Goal: Task Accomplishment & Management: Use online tool/utility

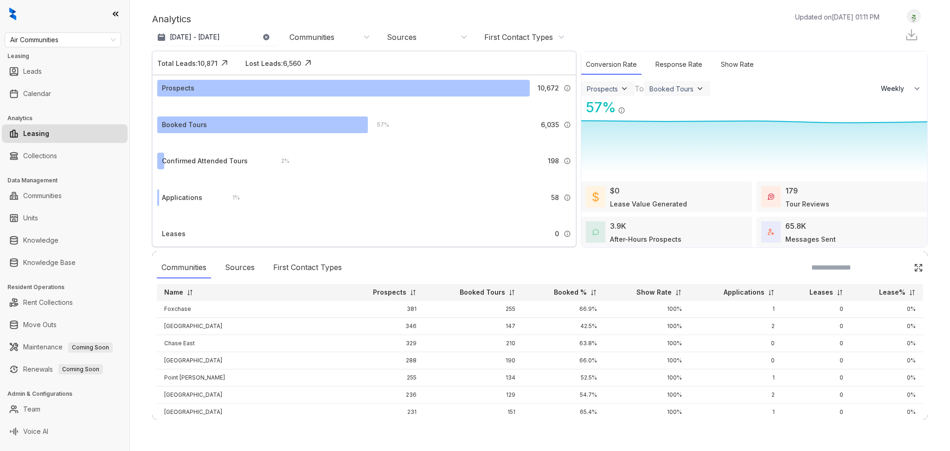
select select "******"
click at [97, 46] on span "Air Communities" at bounding box center [62, 40] width 105 height 14
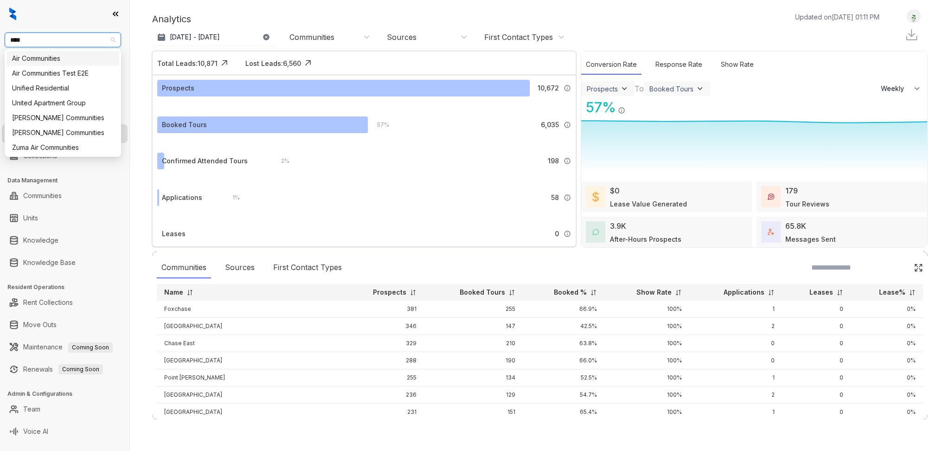
type input "*****"
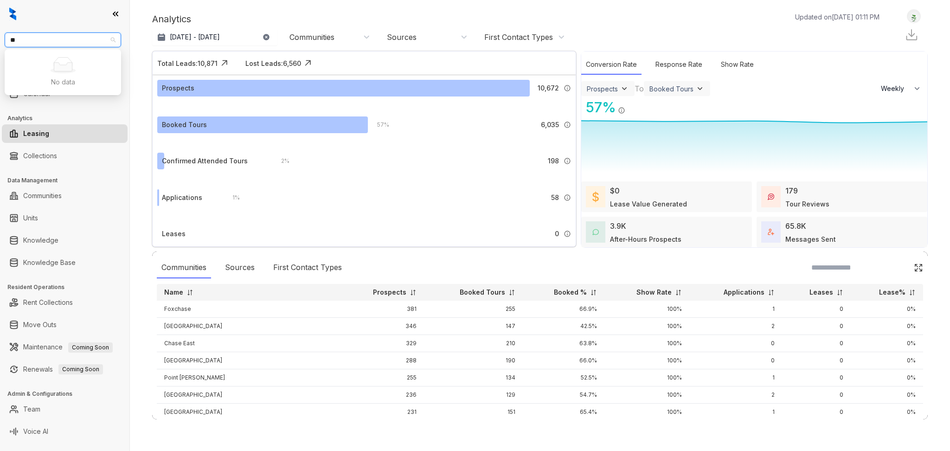
type input "*"
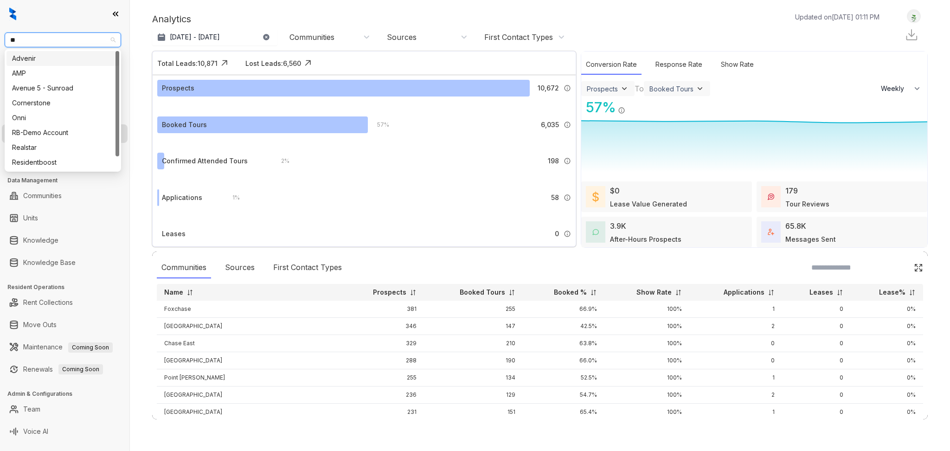
type input "*"
type input "*****"
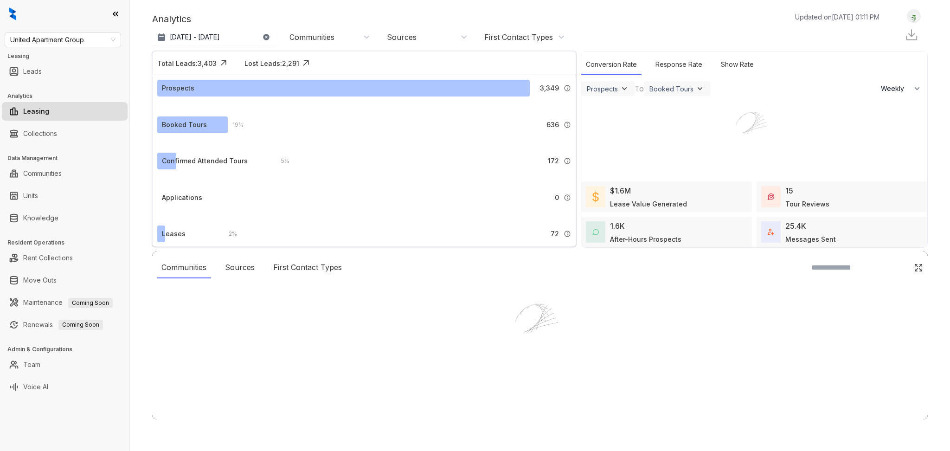
select select "******"
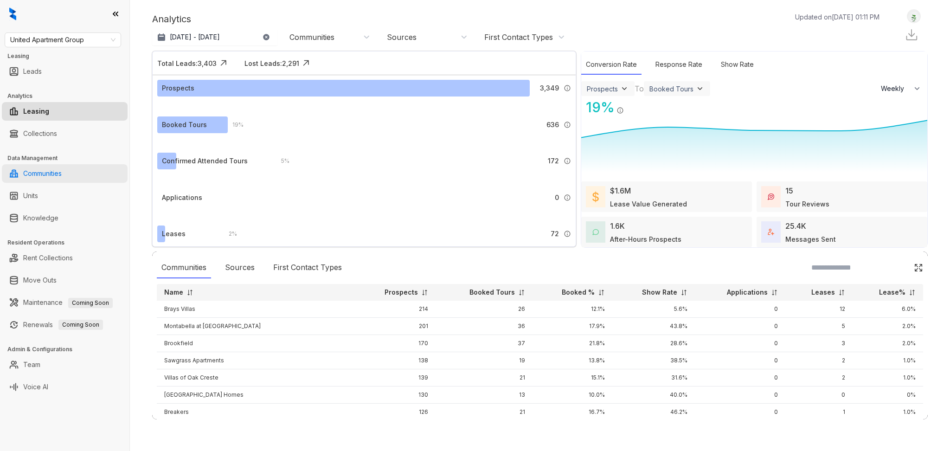
click at [62, 175] on link "Communities" at bounding box center [42, 173] width 38 height 19
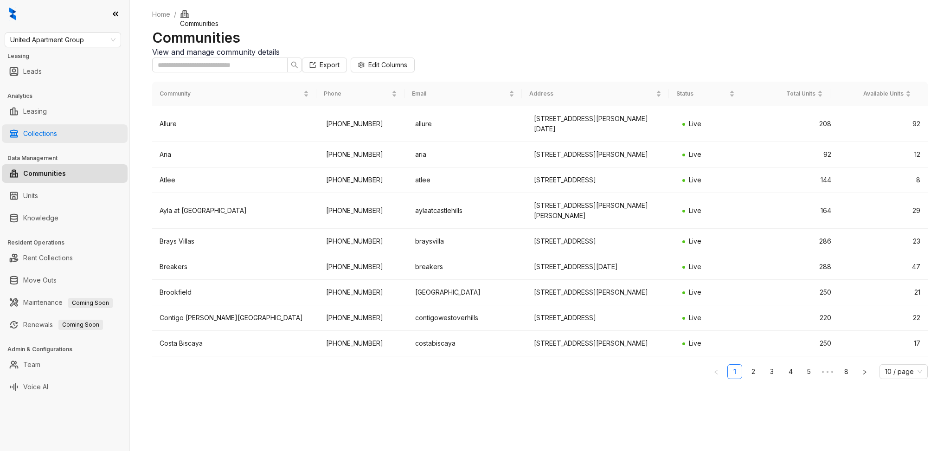
click at [40, 130] on link "Collections" at bounding box center [40, 133] width 34 height 19
click at [49, 135] on link "Collections" at bounding box center [40, 133] width 34 height 19
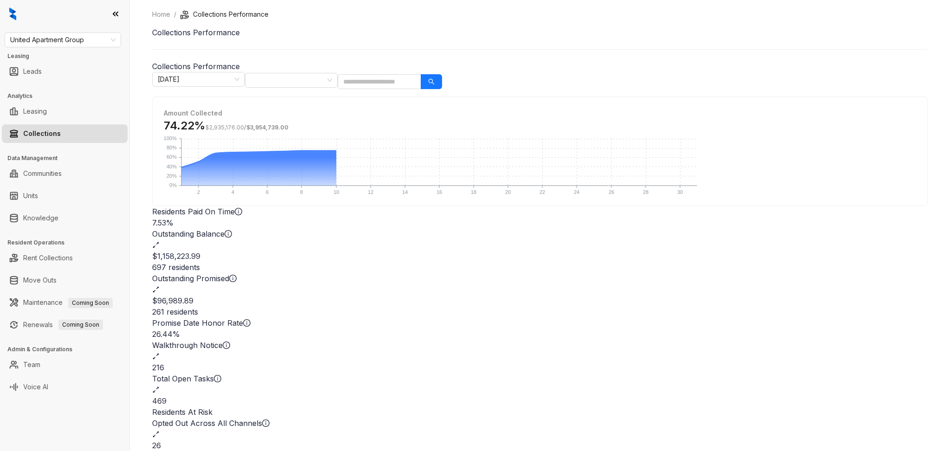
click at [628, 395] on div "469" at bounding box center [539, 400] width 775 height 11
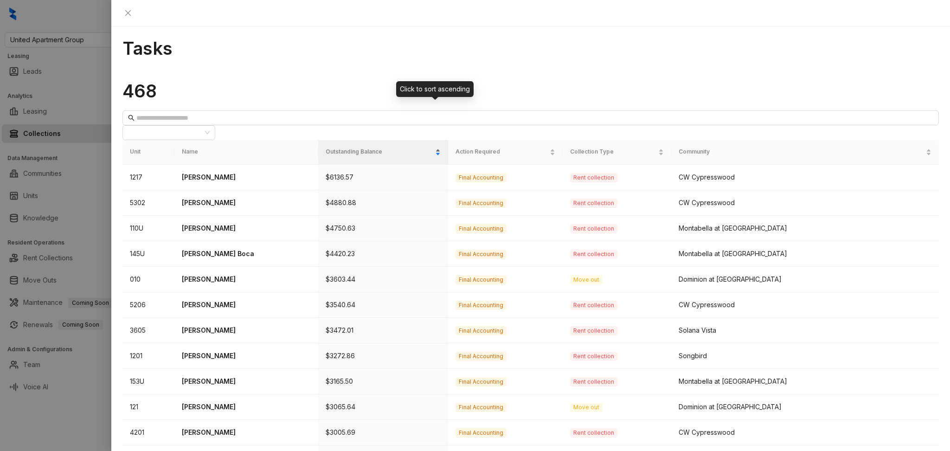
click at [403, 147] on div "Outstanding Balance" at bounding box center [383, 151] width 115 height 9
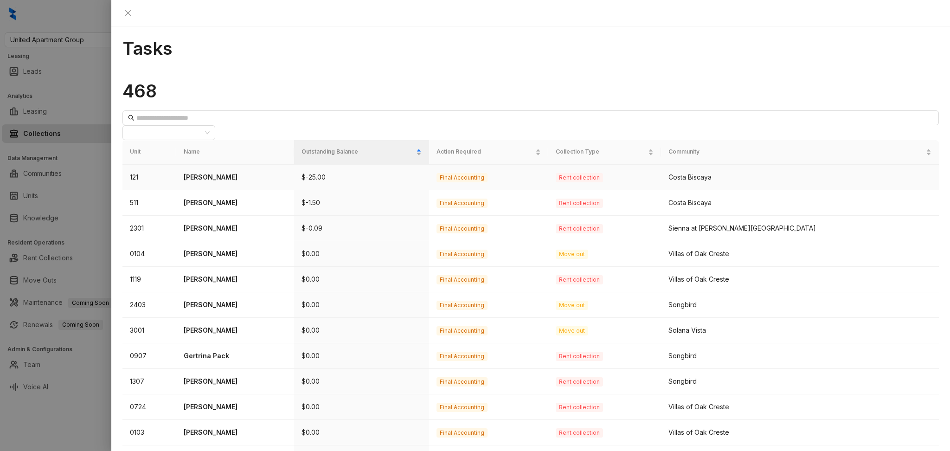
click at [391, 165] on td "$-25.00" at bounding box center [361, 178] width 135 height 26
click at [541, 165] on td "Final Accounting" at bounding box center [488, 178] width 119 height 26
click at [661, 165] on td "Rent collection" at bounding box center [604, 178] width 113 height 26
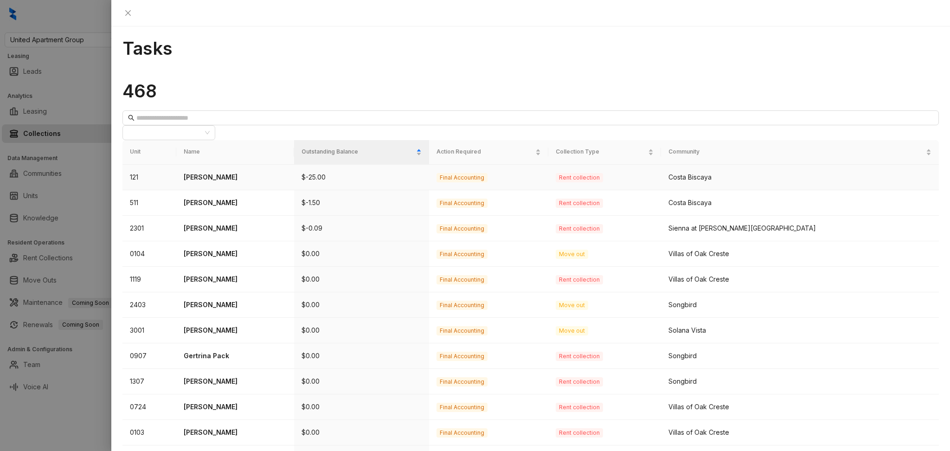
click at [818, 172] on div "Costa Biscaya" at bounding box center [799, 177] width 263 height 10
click at [817, 172] on div "Costa Biscaya" at bounding box center [799, 177] width 263 height 10
drag, startPoint x: 817, startPoint y: 134, endPoint x: 596, endPoint y: 147, distance: 221.5
click at [548, 190] on td "Final Accounting" at bounding box center [488, 203] width 119 height 26
click at [487, 173] on span "Final Accounting" at bounding box center [461, 177] width 51 height 9
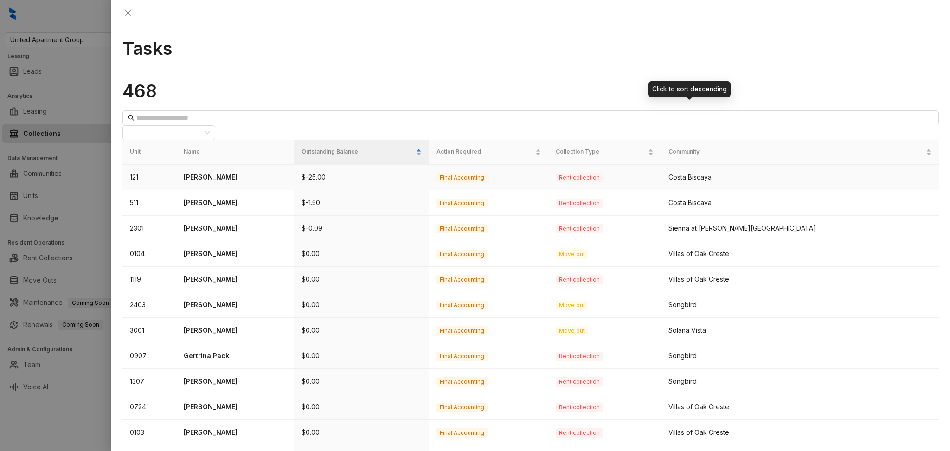
click at [651, 165] on td "Rent collection" at bounding box center [604, 178] width 113 height 26
click at [279, 172] on p "Terry Thomas" at bounding box center [235, 177] width 102 height 10
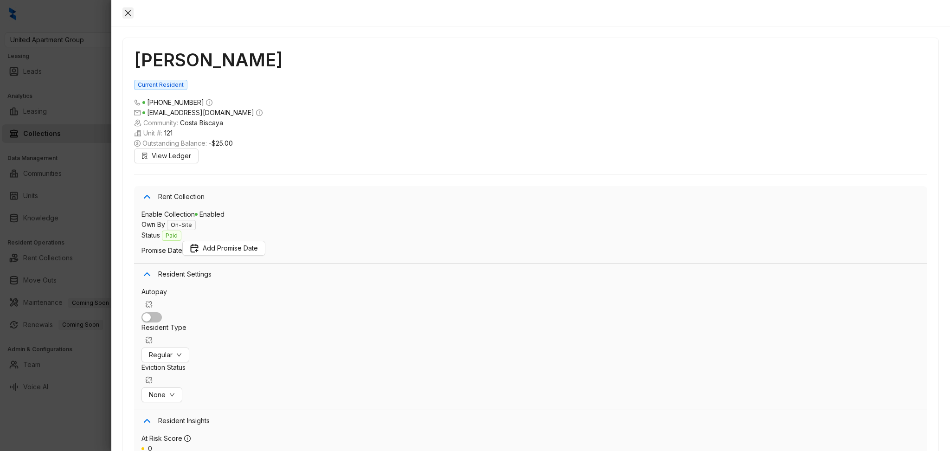
click at [134, 17] on button "Close" at bounding box center [127, 12] width 11 height 11
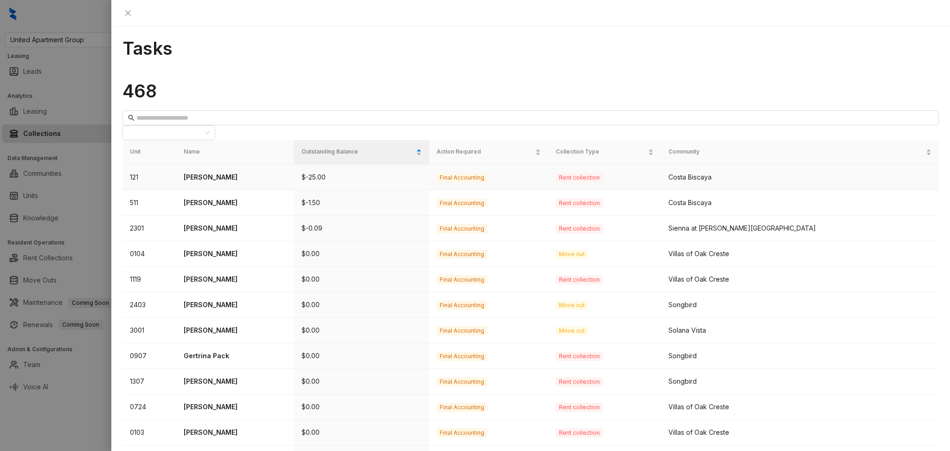
click at [223, 172] on p "Terry Thomas" at bounding box center [235, 177] width 102 height 10
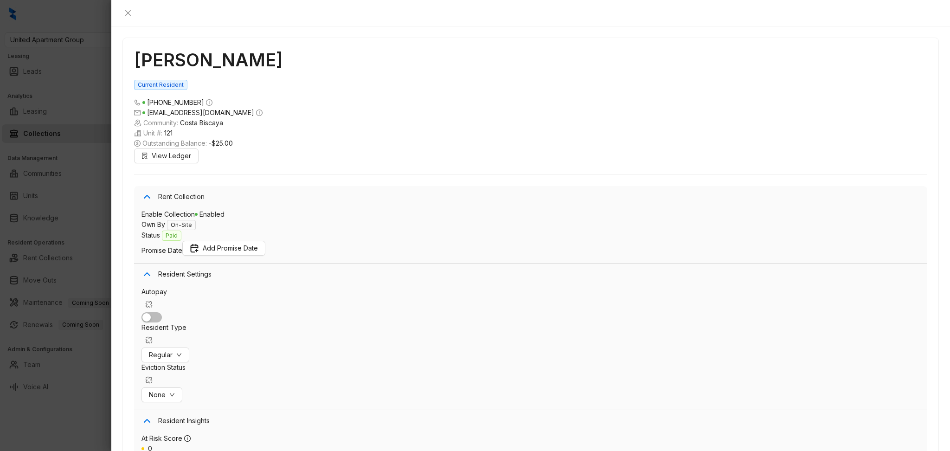
scroll to position [2508, 0]
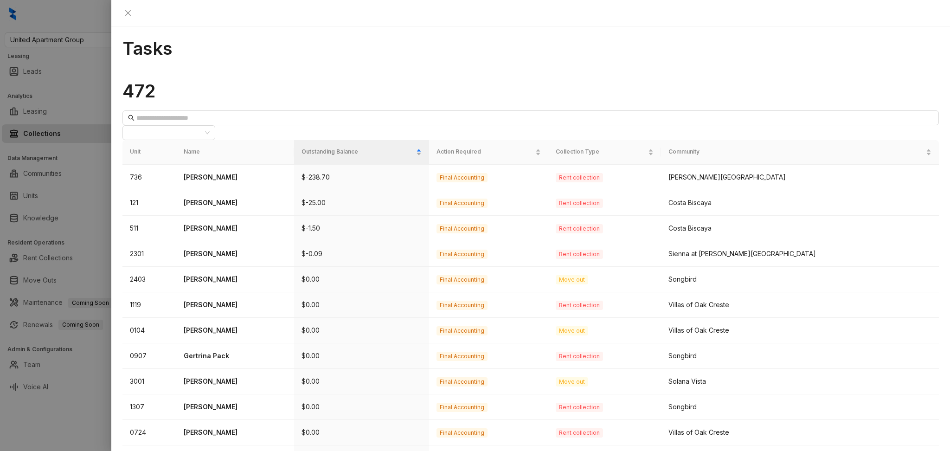
click at [62, 223] on div at bounding box center [475, 225] width 950 height 451
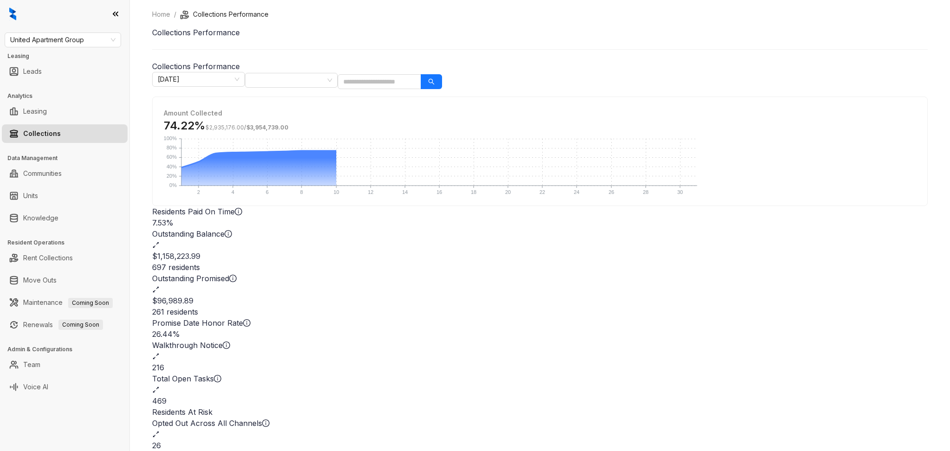
click at [573, 373] on div "Total Open Tasks 469" at bounding box center [539, 389] width 775 height 33
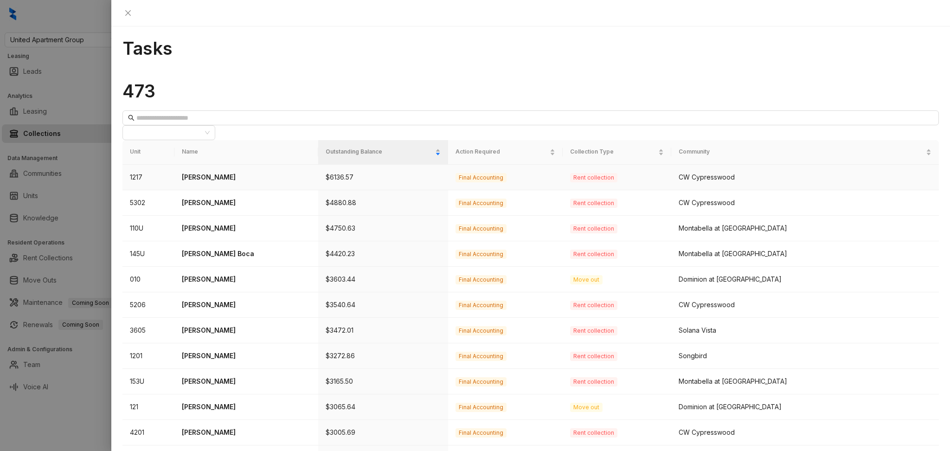
click at [150, 165] on td "1217" at bounding box center [148, 178] width 52 height 26
click at [212, 172] on p "Latonya Fielder" at bounding box center [246, 177] width 129 height 10
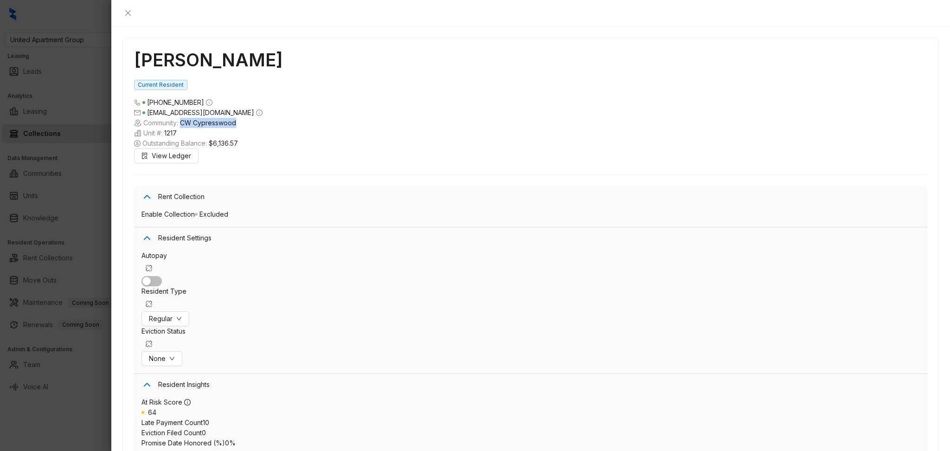
drag, startPoint x: 181, startPoint y: 95, endPoint x: 241, endPoint y: 85, distance: 60.1
click at [241, 85] on div "Latonya Fielder Current Resident (281) 690 6773 latonyafielder05@gmail.com Comm…" at bounding box center [530, 333] width 815 height 591
copy span "CW Cypresswood"
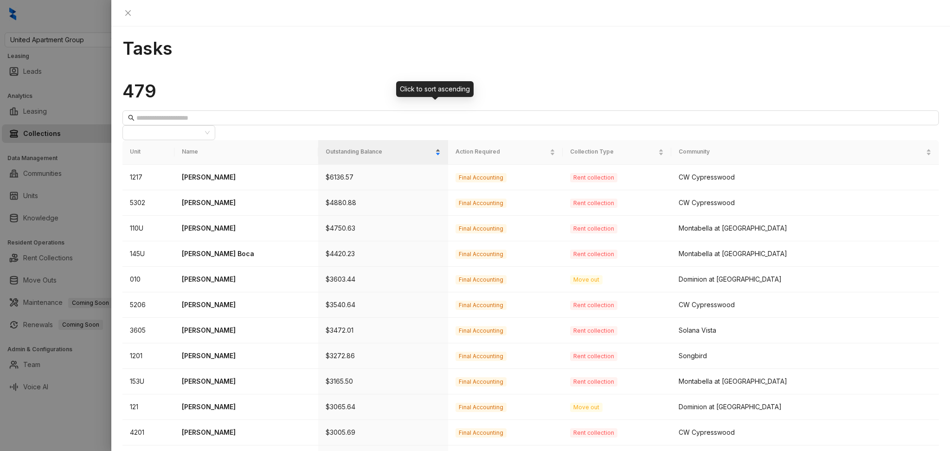
click at [426, 147] on span "Outstanding Balance" at bounding box center [380, 151] width 108 height 9
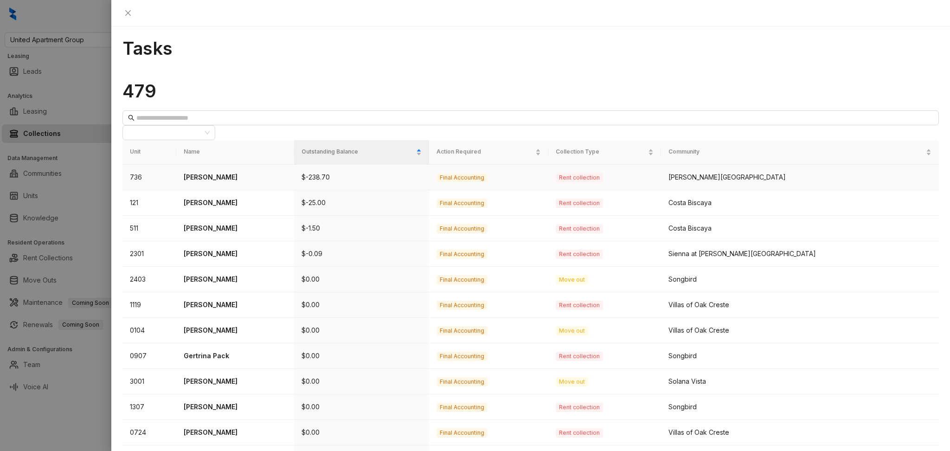
click at [150, 165] on td "736" at bounding box center [149, 178] width 54 height 26
click at [142, 165] on td "736" at bounding box center [149, 178] width 54 height 26
click at [215, 165] on td "Felicia Hardy" at bounding box center [234, 178] width 117 height 26
click at [220, 172] on p "Felicia Hardy" at bounding box center [235, 177] width 102 height 10
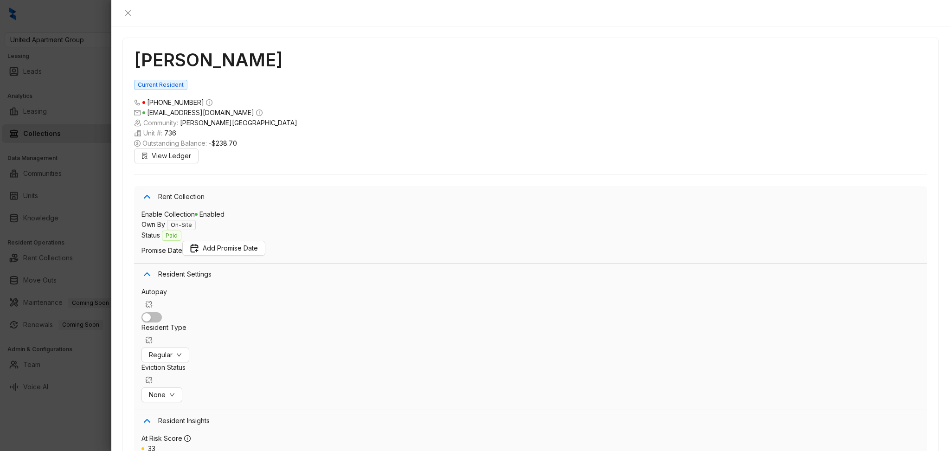
scroll to position [1479, 0]
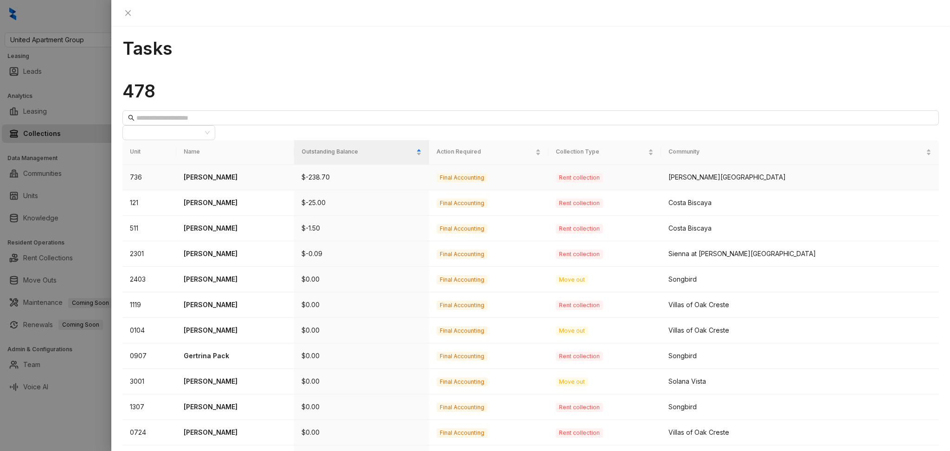
click at [213, 165] on td "Felicia Hardy" at bounding box center [234, 178] width 117 height 26
click at [147, 165] on td "736" at bounding box center [149, 178] width 54 height 26
click at [228, 172] on p "Felicia Hardy" at bounding box center [235, 177] width 102 height 10
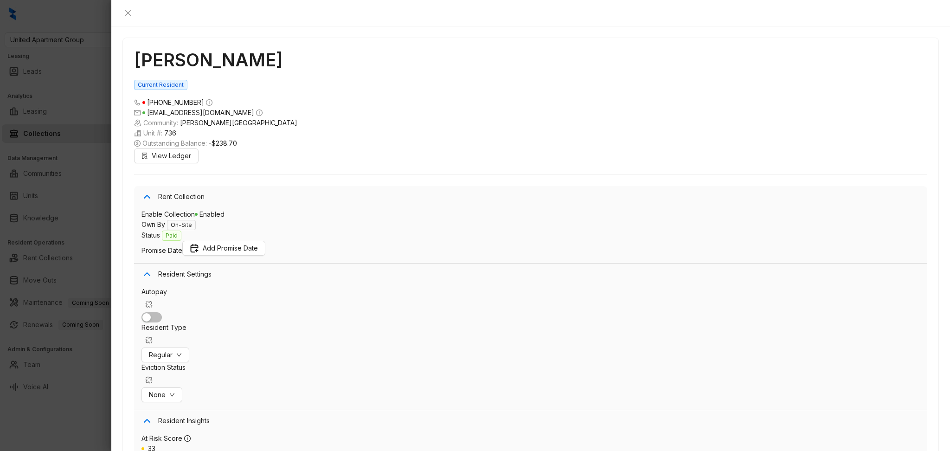
scroll to position [115, 0]
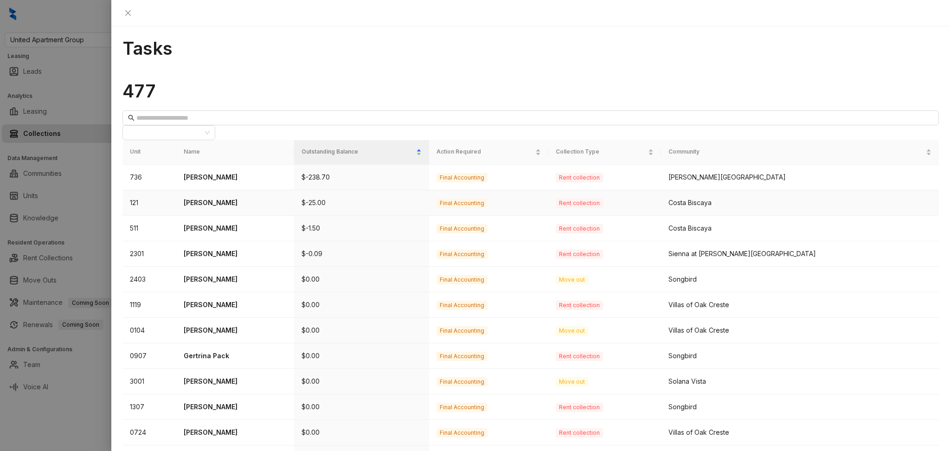
click at [223, 198] on p "Terry Thomas" at bounding box center [235, 203] width 102 height 10
click at [230, 172] on p "Felicia Hardy" at bounding box center [235, 177] width 102 height 10
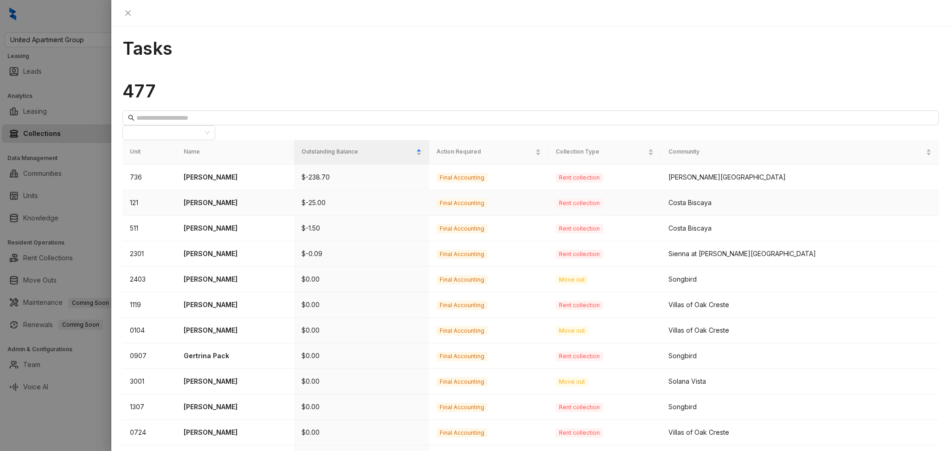
click at [269, 198] on p "Terry Thomas" at bounding box center [235, 203] width 102 height 10
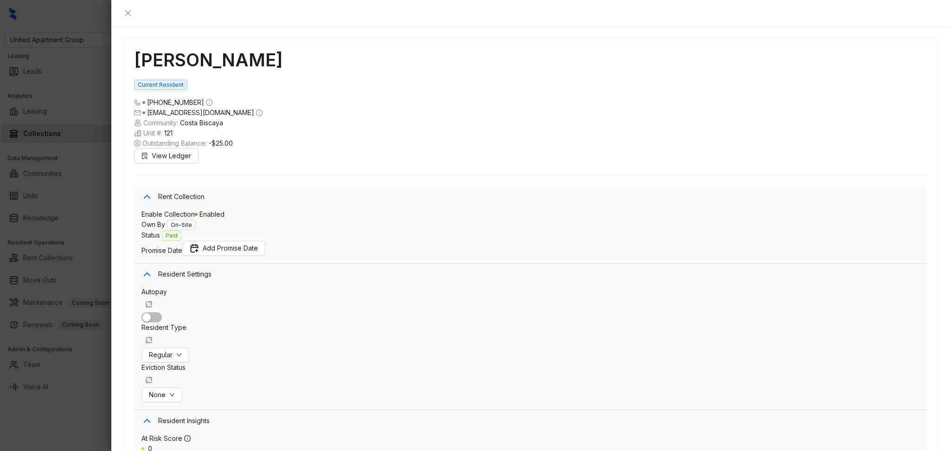
scroll to position [2508, 0]
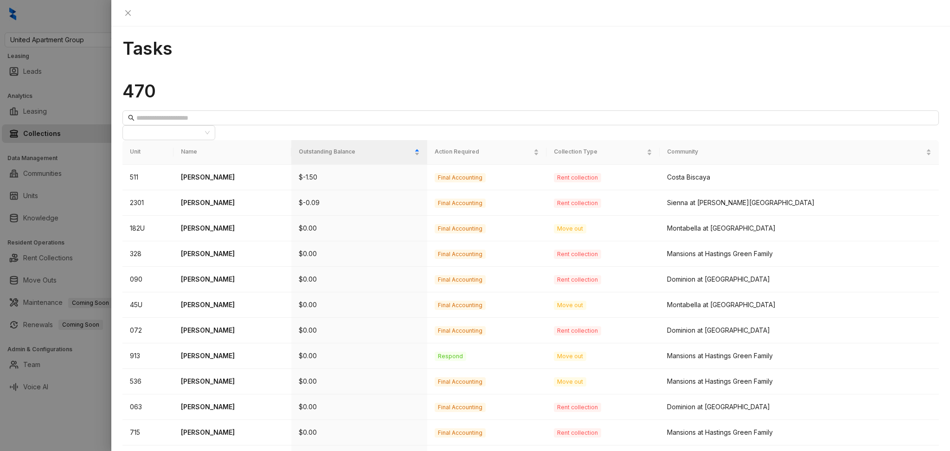
click at [329, 110] on div "All Communities" at bounding box center [530, 125] width 816 height 30
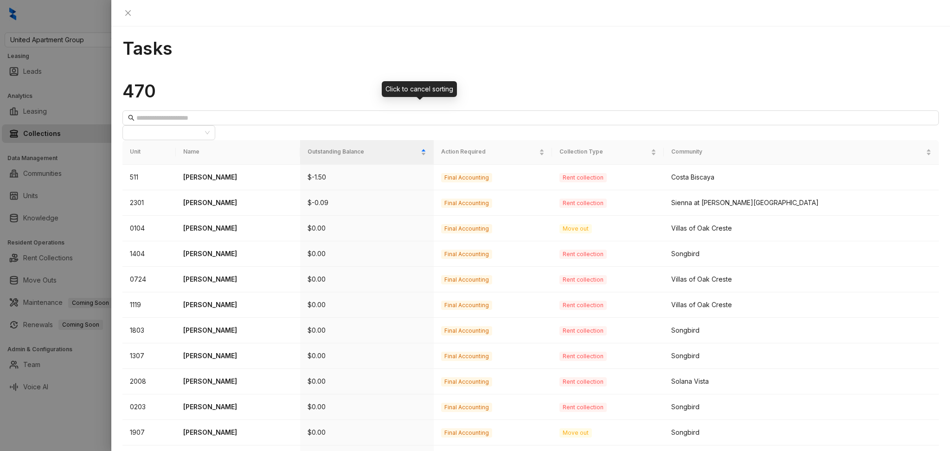
click at [400, 97] on div "Click to cancel sorting" at bounding box center [419, 89] width 75 height 16
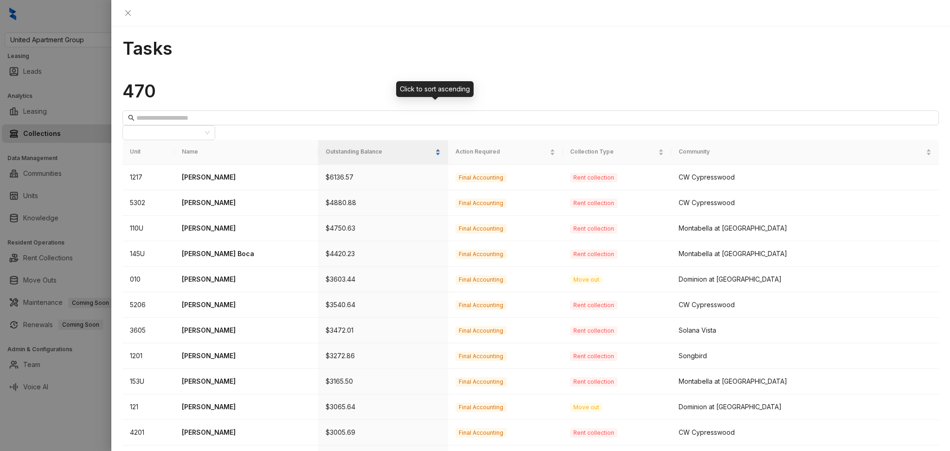
click at [396, 147] on div "Outstanding Balance" at bounding box center [383, 151] width 115 height 9
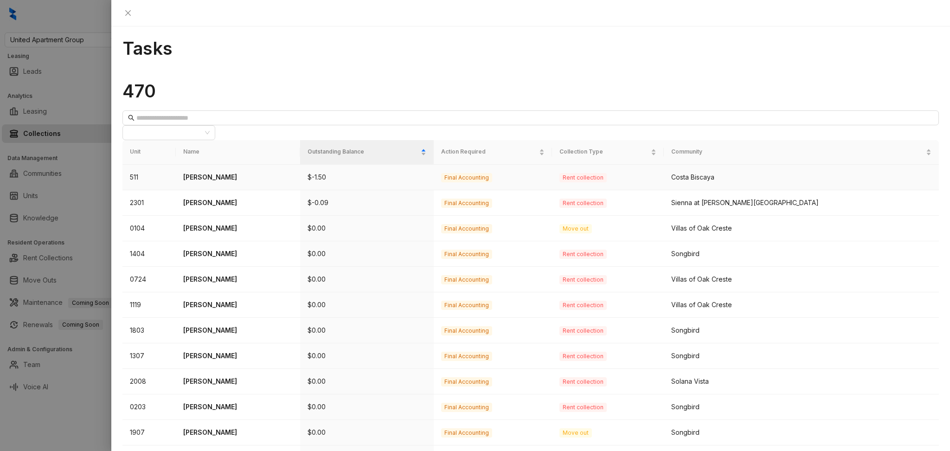
click at [411, 165] on td "$-1.50" at bounding box center [367, 178] width 134 height 26
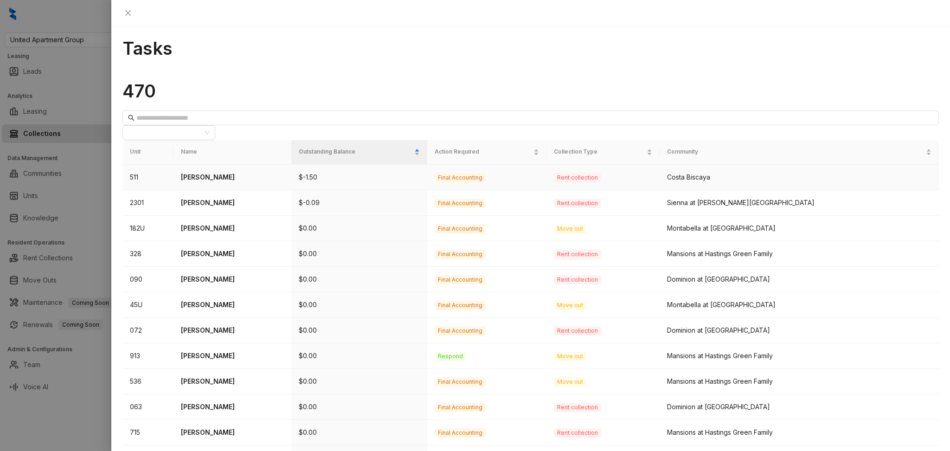
click at [223, 172] on p "Kay Lockhart" at bounding box center [232, 177] width 103 height 10
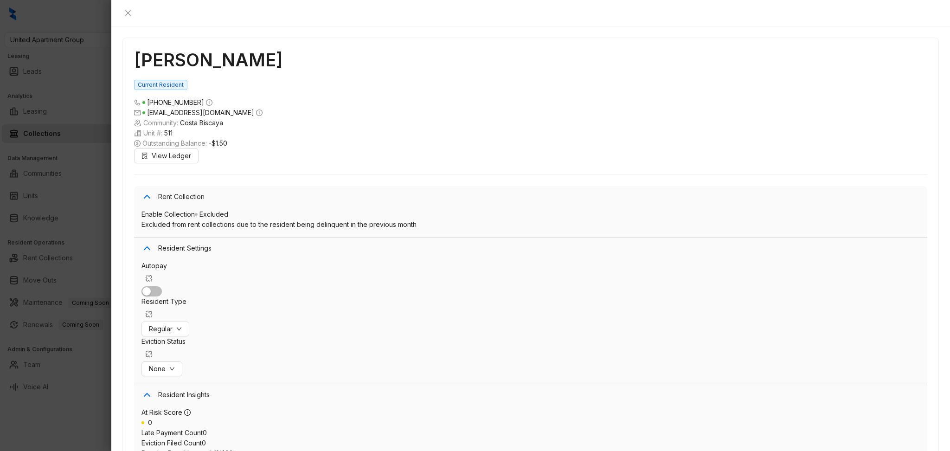
scroll to position [1305, 0]
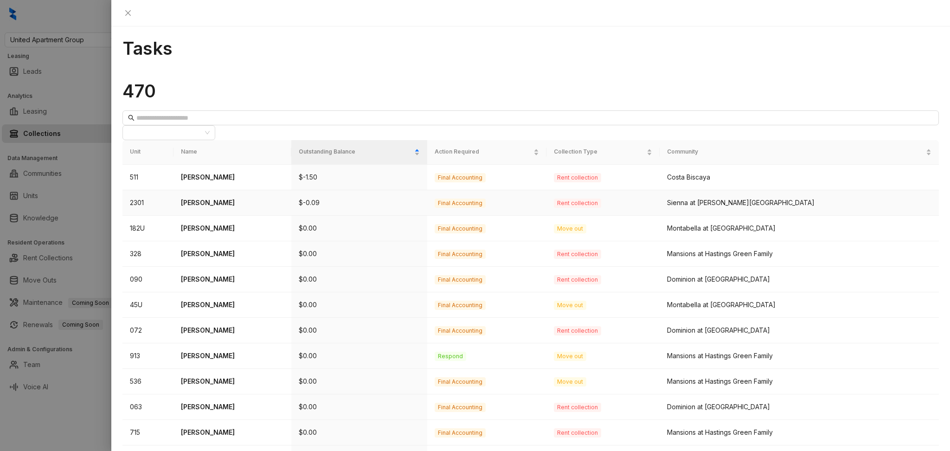
click at [229, 190] on td "Ismael Almanzan" at bounding box center [232, 203] width 118 height 26
click at [232, 198] on p "Ismael Almanzan" at bounding box center [232, 203] width 103 height 10
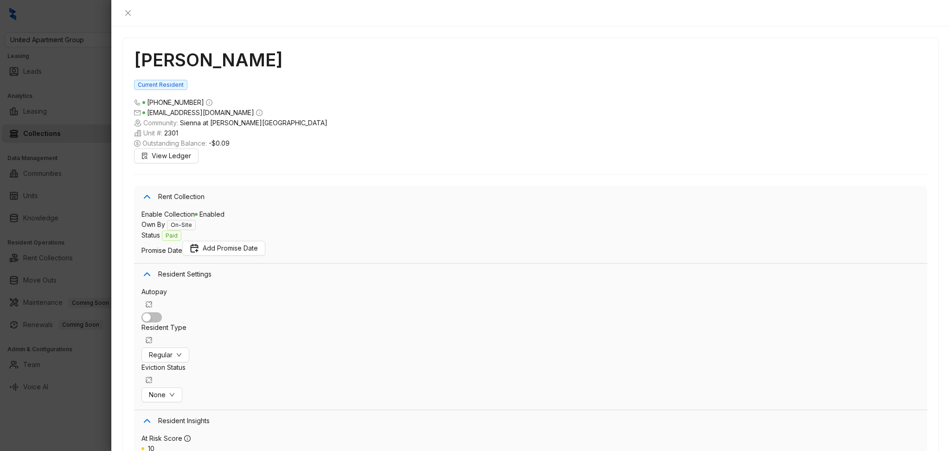
scroll to position [2357, 0]
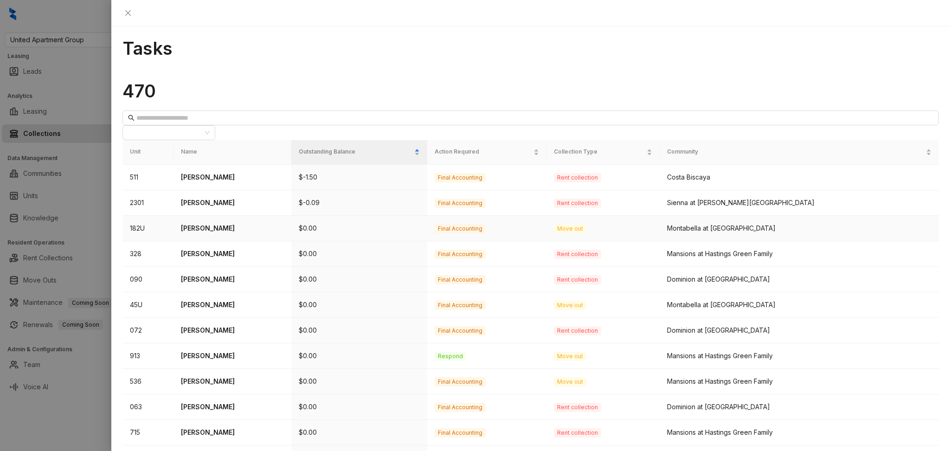
click at [227, 223] on p "Fatimanur Kandemir" at bounding box center [232, 228] width 103 height 10
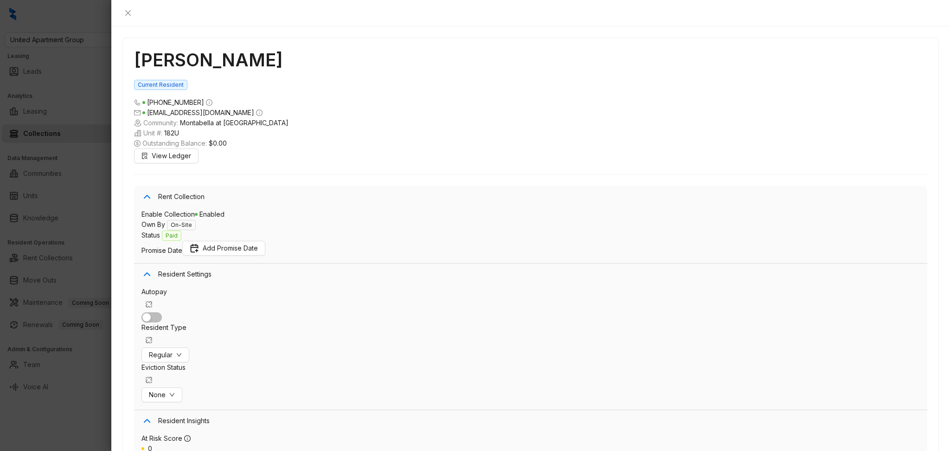
scroll to position [3647, 0]
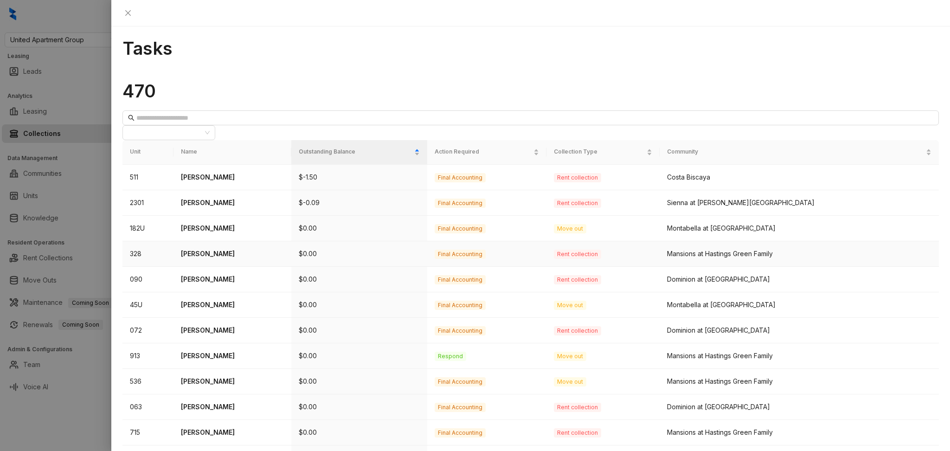
click at [220, 241] on td "Laquonia Hudson" at bounding box center [232, 254] width 118 height 26
click at [217, 249] on p "Laquonia Hudson" at bounding box center [232, 254] width 103 height 10
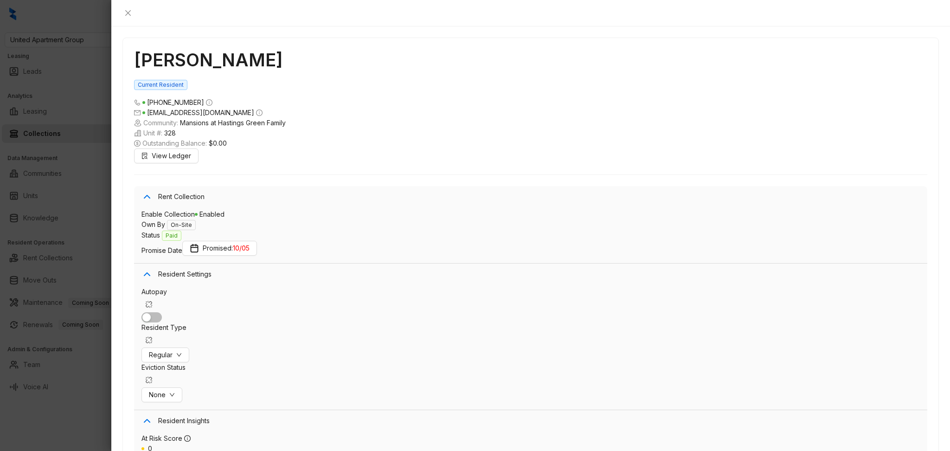
scroll to position [3028, 0]
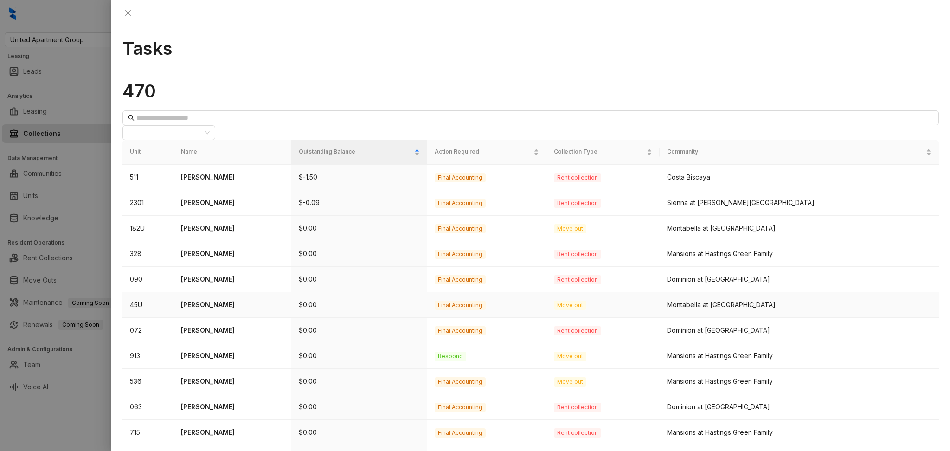
click at [211, 300] on p "Tammy Polite" at bounding box center [232, 305] width 103 height 10
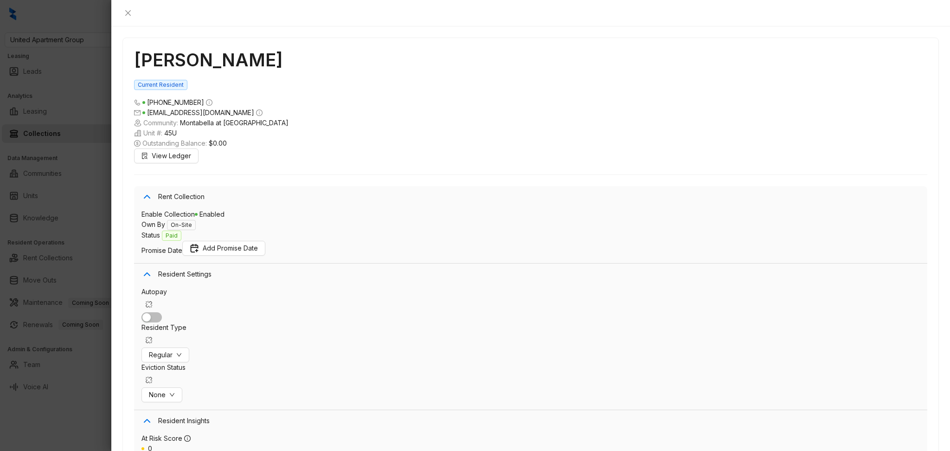
scroll to position [4115, 0]
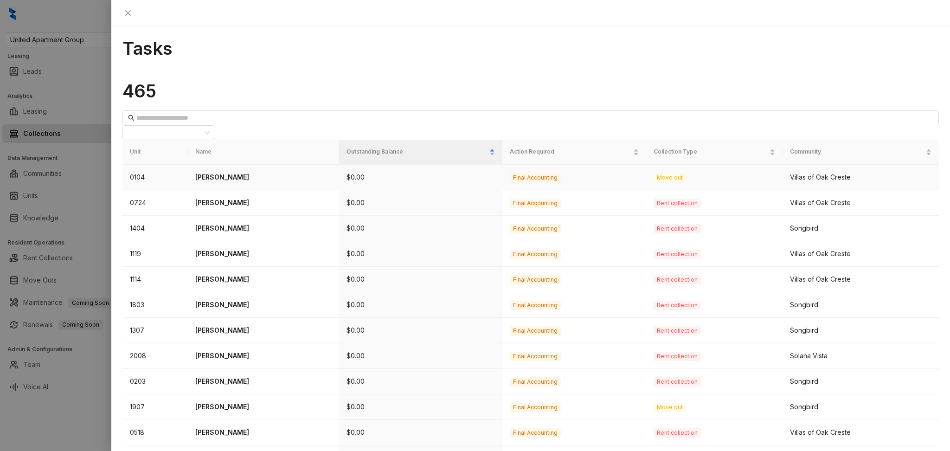
click at [282, 172] on p "Jerry Pruitt" at bounding box center [263, 177] width 137 height 10
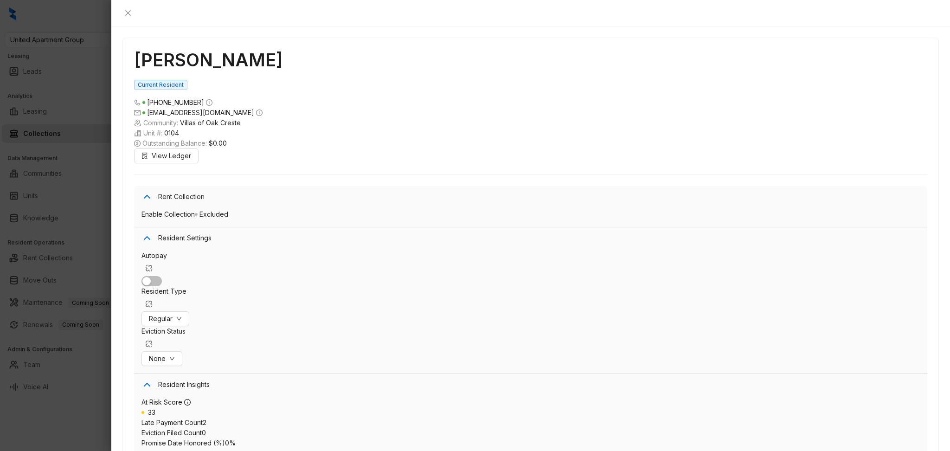
scroll to position [2167, 0]
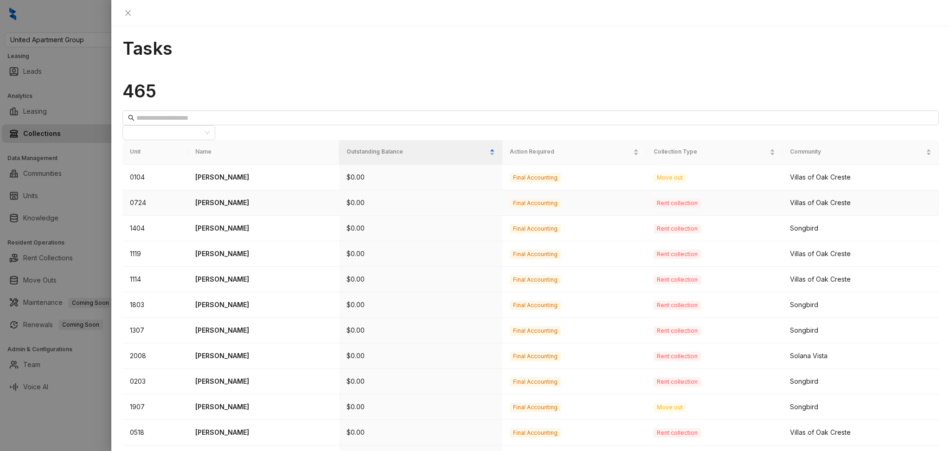
click at [236, 198] on p "Ayrton Pelegrin" at bounding box center [263, 203] width 137 height 10
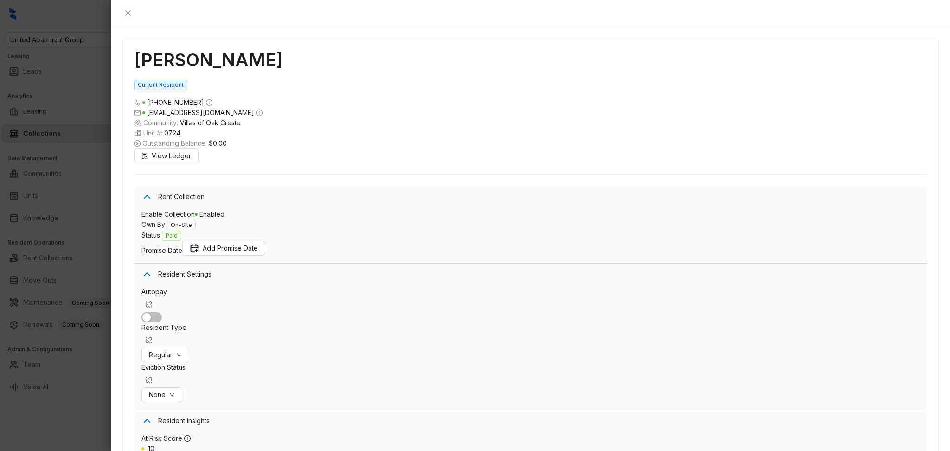
scroll to position [479, 0]
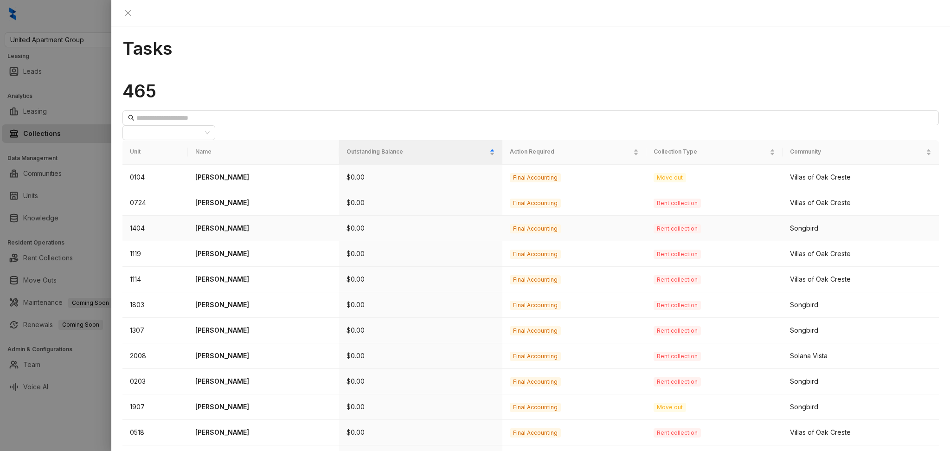
click at [234, 216] on td "Yuritza Flores Zavala" at bounding box center [264, 229] width 152 height 26
click at [246, 223] on p "Yuritza Flores Zavala" at bounding box center [263, 228] width 137 height 10
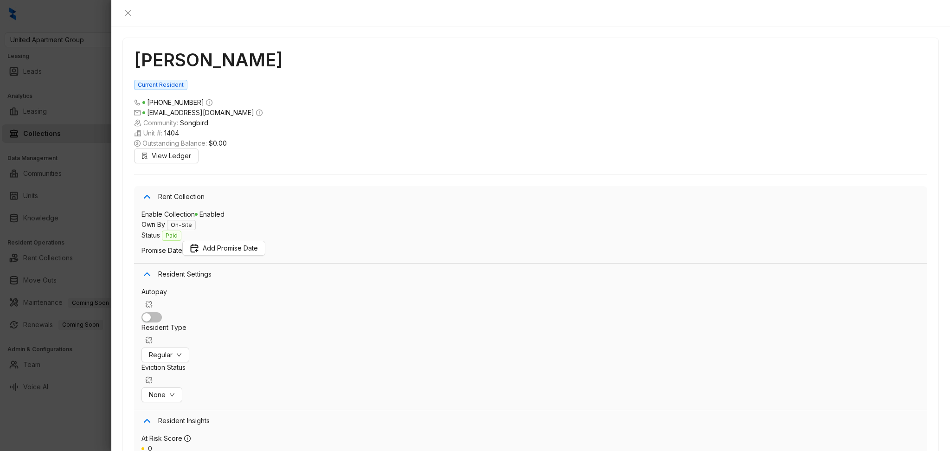
scroll to position [723, 0]
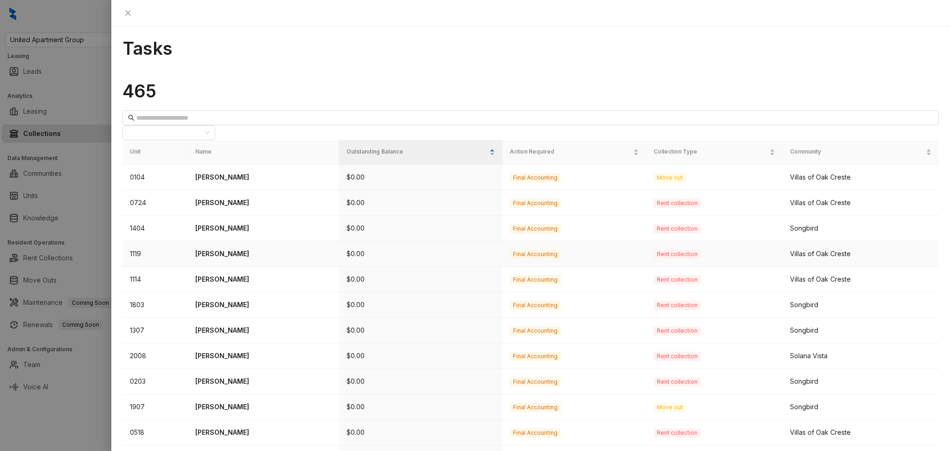
click at [219, 241] on td "Louise Rodriguez" at bounding box center [264, 254] width 152 height 26
click at [229, 249] on p "Louise Rodriguez" at bounding box center [263, 254] width 137 height 10
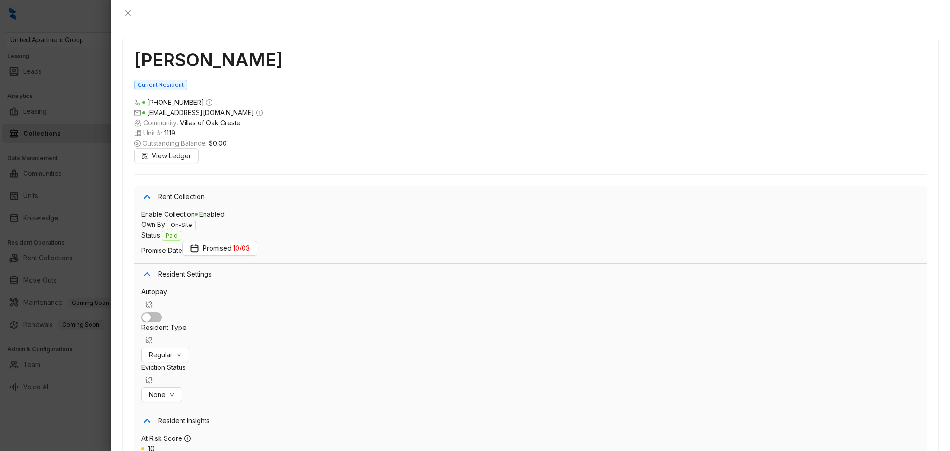
scroll to position [253, 0]
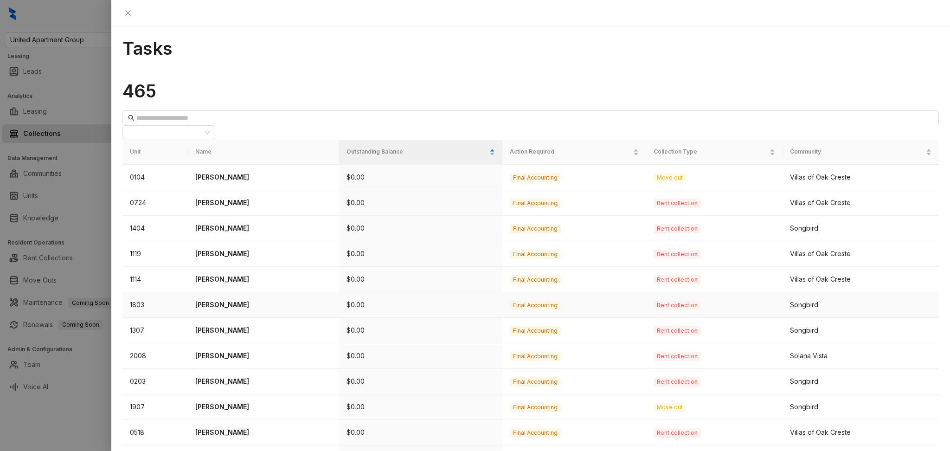
click at [221, 300] on p "Luis Adrian Munoz" at bounding box center [263, 305] width 137 height 10
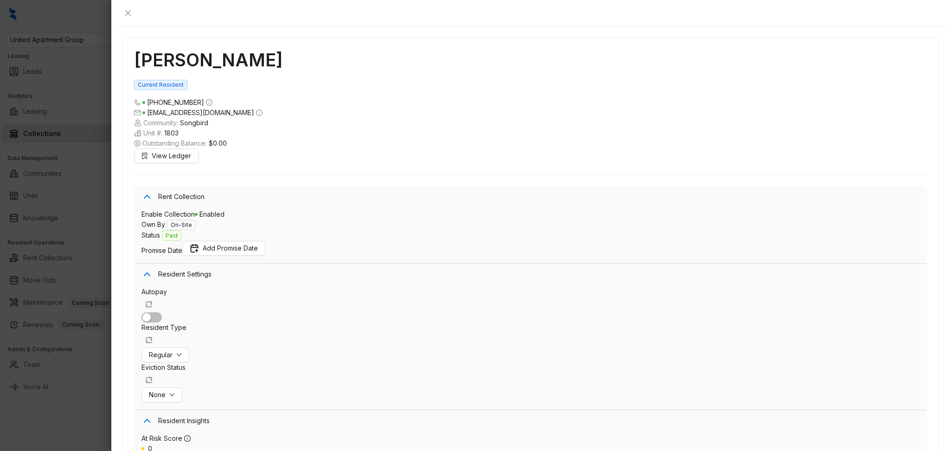
scroll to position [1652, 0]
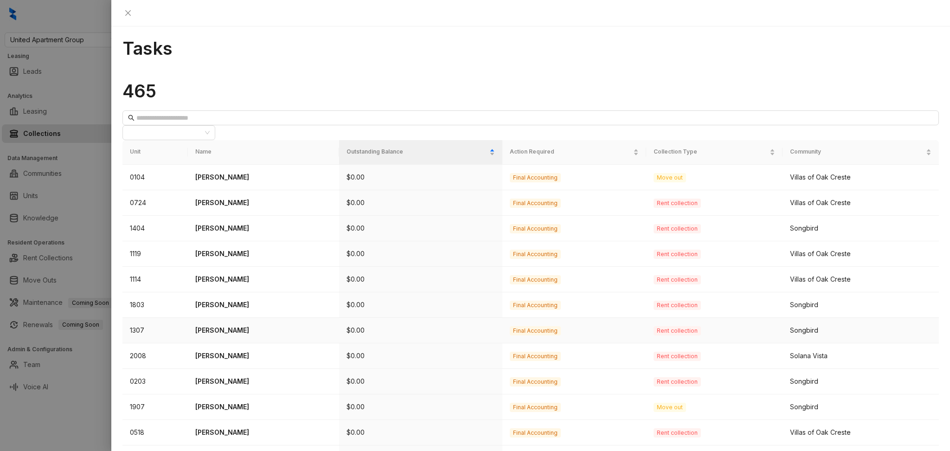
click at [220, 325] on p "Nataly Morin" at bounding box center [263, 330] width 137 height 10
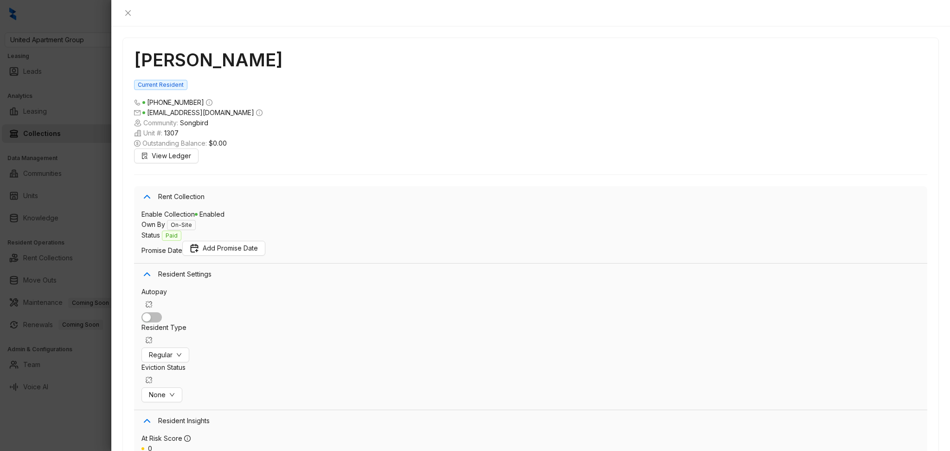
scroll to position [701, 0]
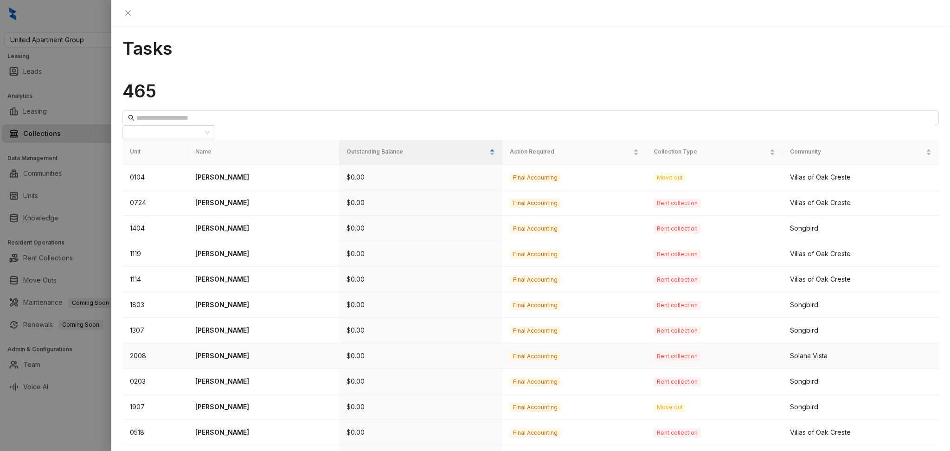
click at [223, 351] on p "Linda Adkins" at bounding box center [263, 356] width 137 height 10
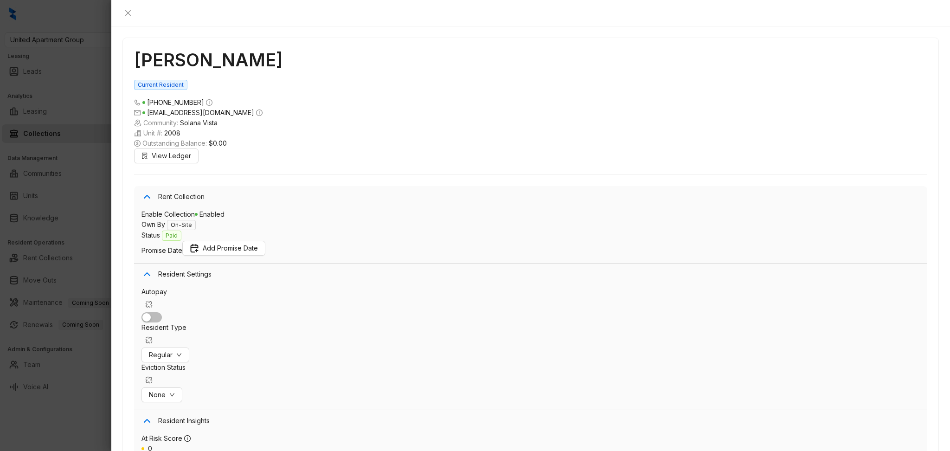
scroll to position [1846, 0]
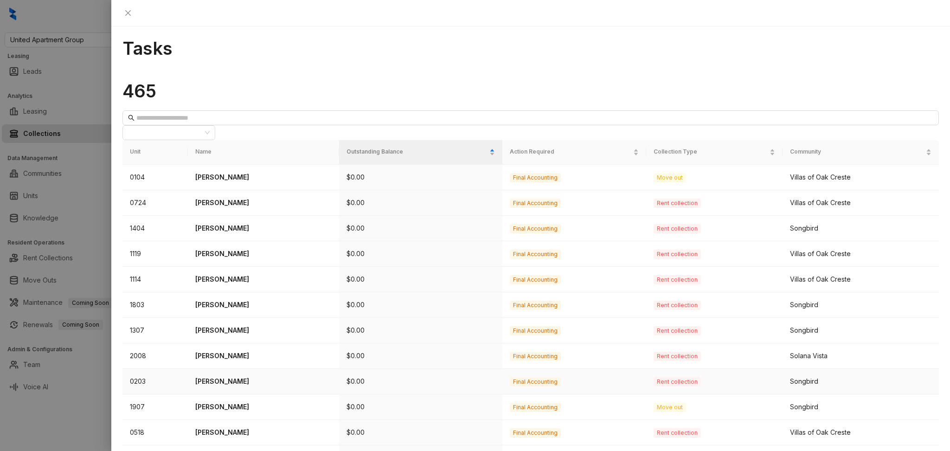
click at [231, 376] on p "Michael Laffery" at bounding box center [263, 381] width 137 height 10
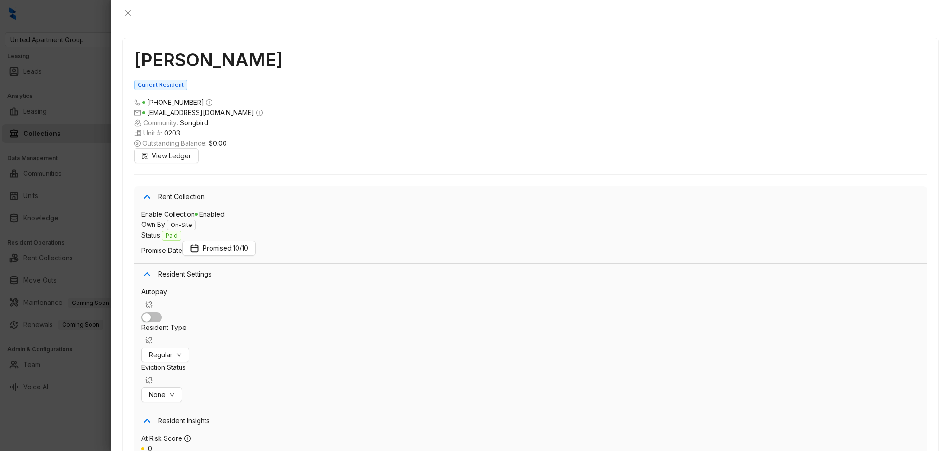
scroll to position [1567, 0]
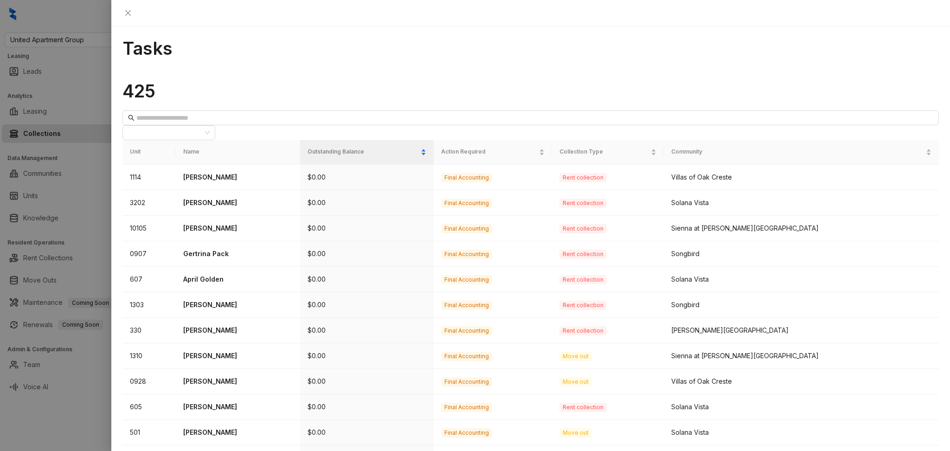
click at [400, 147] on span "Outstanding Balance" at bounding box center [362, 151] width 111 height 9
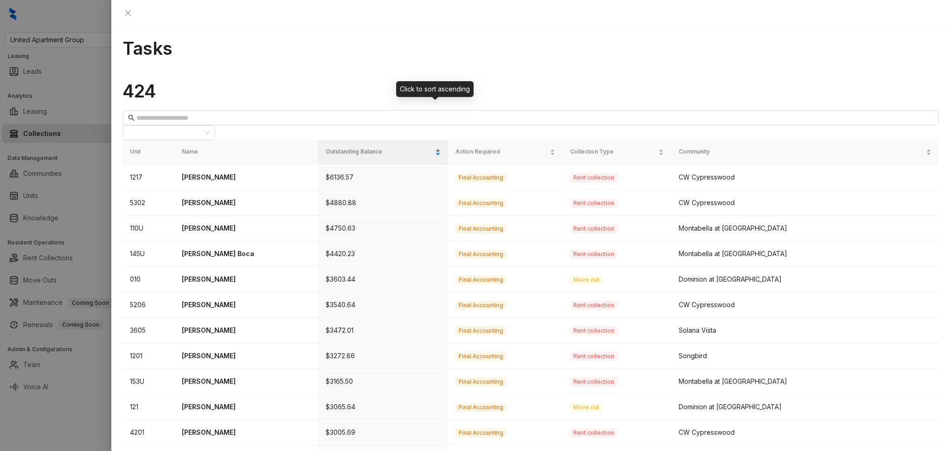
click at [400, 147] on span "Outstanding Balance" at bounding box center [380, 151] width 108 height 9
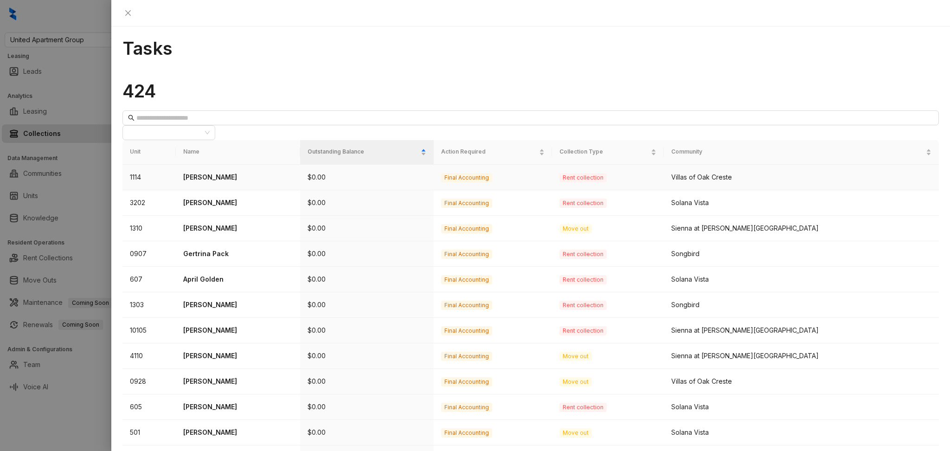
click at [252, 165] on td "Ann Embry" at bounding box center [238, 178] width 124 height 26
click at [219, 172] on p "Ann Embry" at bounding box center [237, 177] width 109 height 10
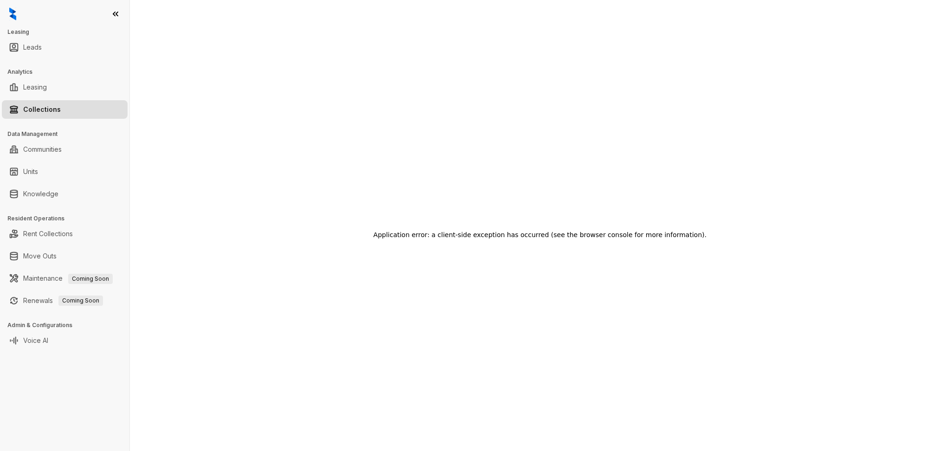
click at [51, 105] on link "Collections" at bounding box center [42, 109] width 38 height 19
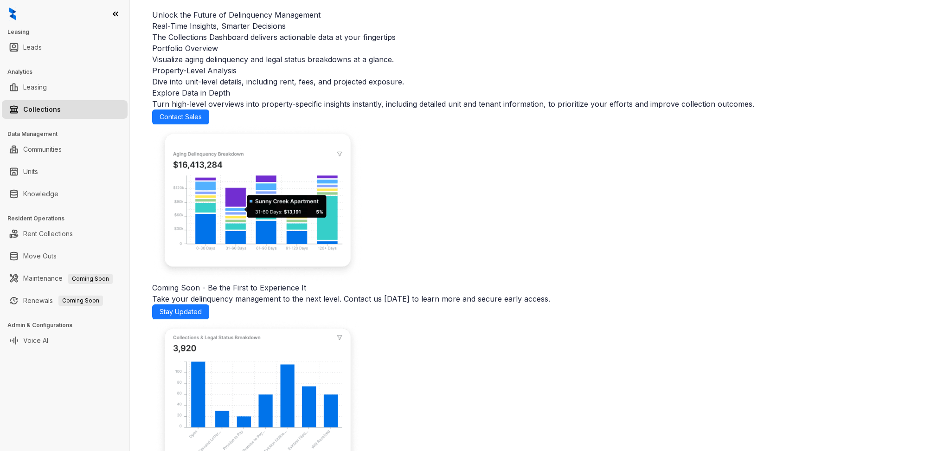
click at [61, 113] on link "Collections" at bounding box center [42, 109] width 38 height 19
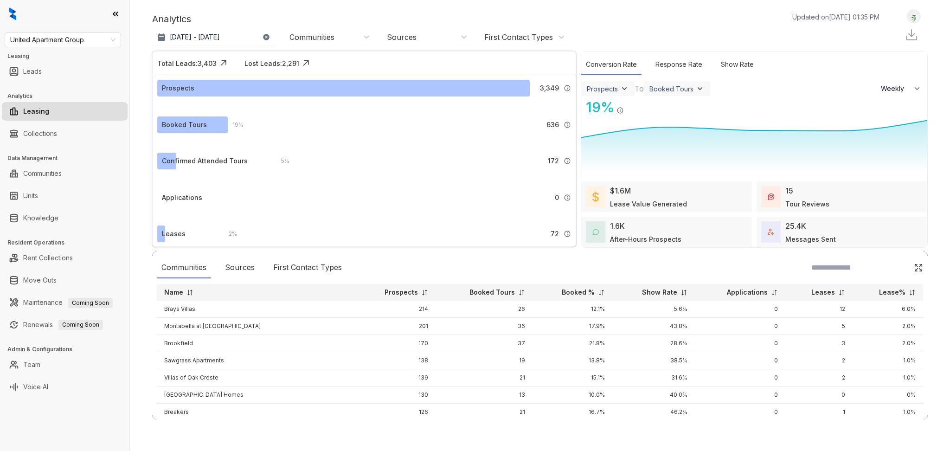
select select "******"
click at [57, 132] on link "Collections" at bounding box center [40, 133] width 34 height 19
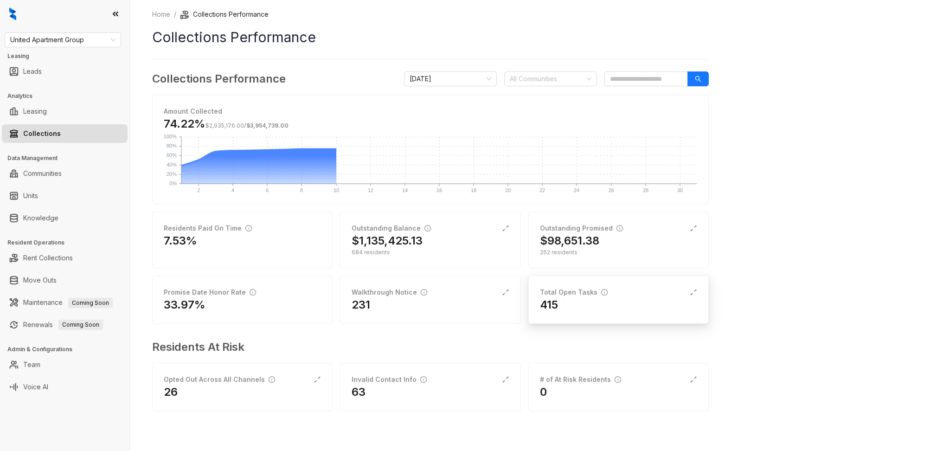
click at [591, 295] on div "Total Open Tasks" at bounding box center [574, 292] width 68 height 10
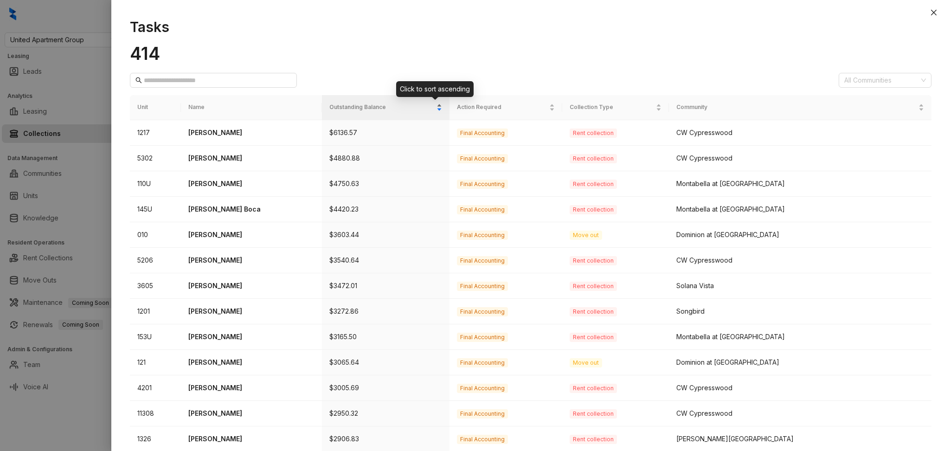
click at [395, 108] on span "Outstanding Balance" at bounding box center [381, 107] width 105 height 9
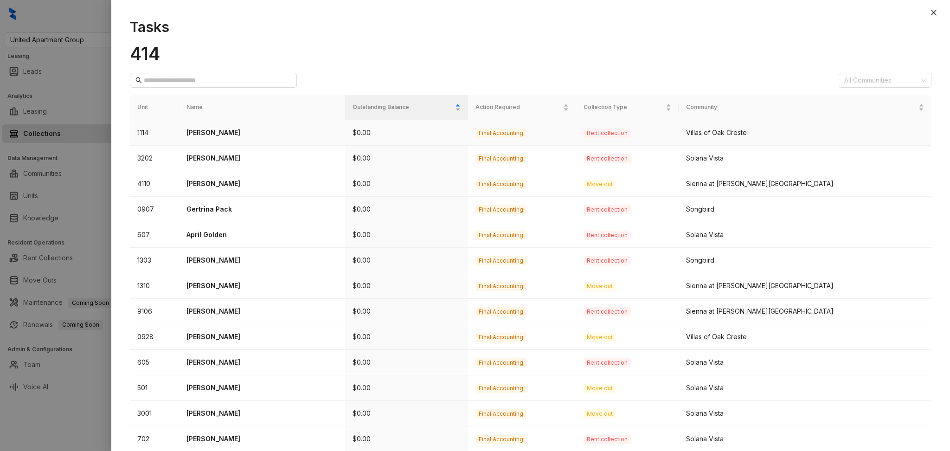
click at [226, 123] on td "Ann Embry" at bounding box center [262, 133] width 166 height 26
click at [222, 137] on p "Ann Embry" at bounding box center [261, 133] width 151 height 10
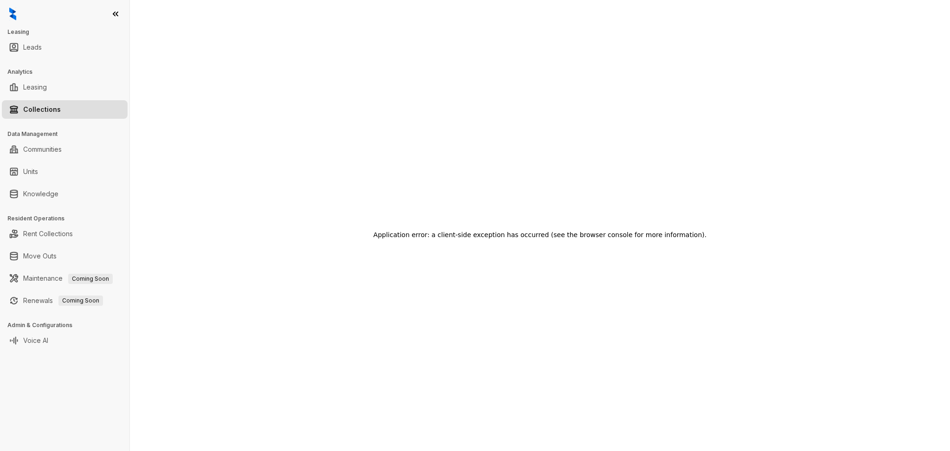
select select "******"
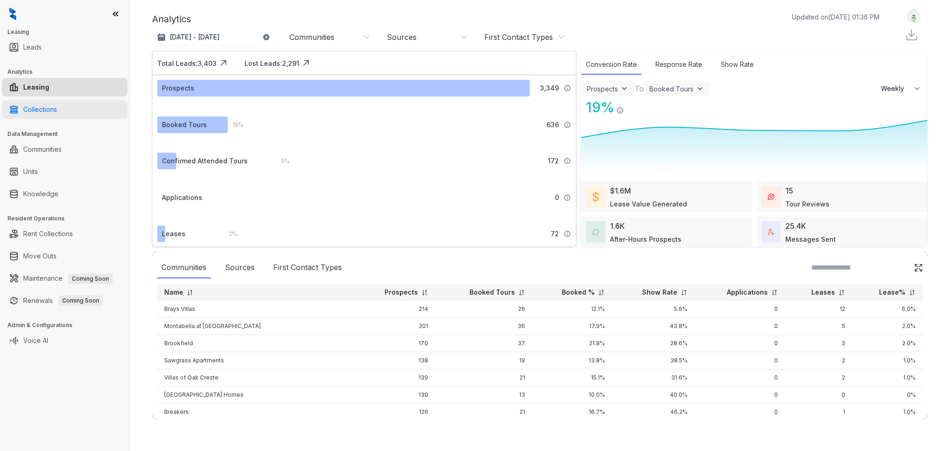
click at [57, 110] on link "Collections" at bounding box center [40, 109] width 34 height 19
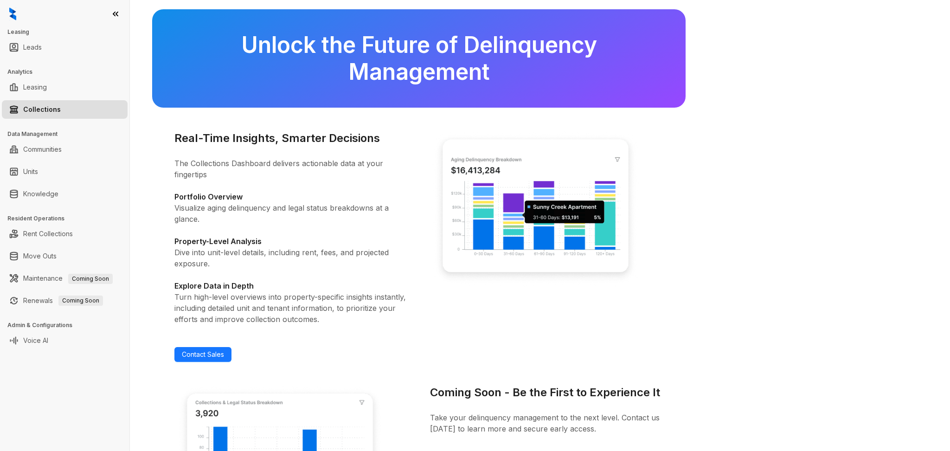
click at [61, 105] on link "Collections" at bounding box center [42, 109] width 38 height 19
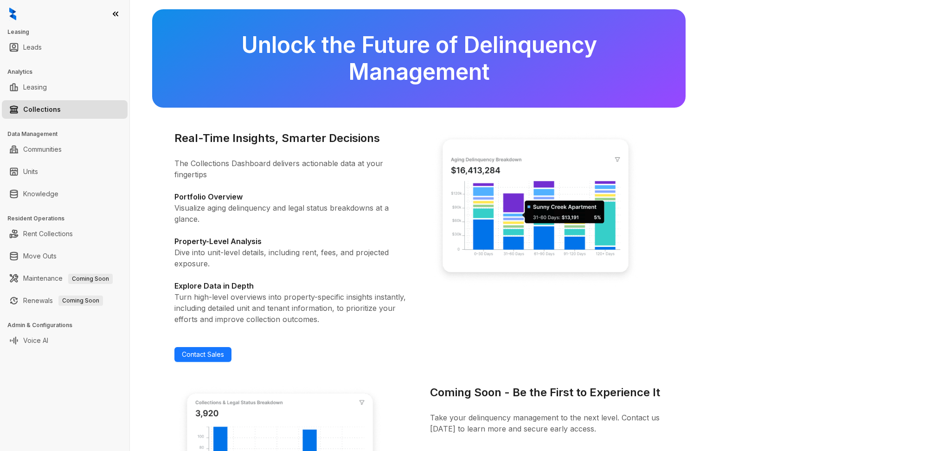
click at [61, 105] on link "Collections" at bounding box center [42, 109] width 38 height 19
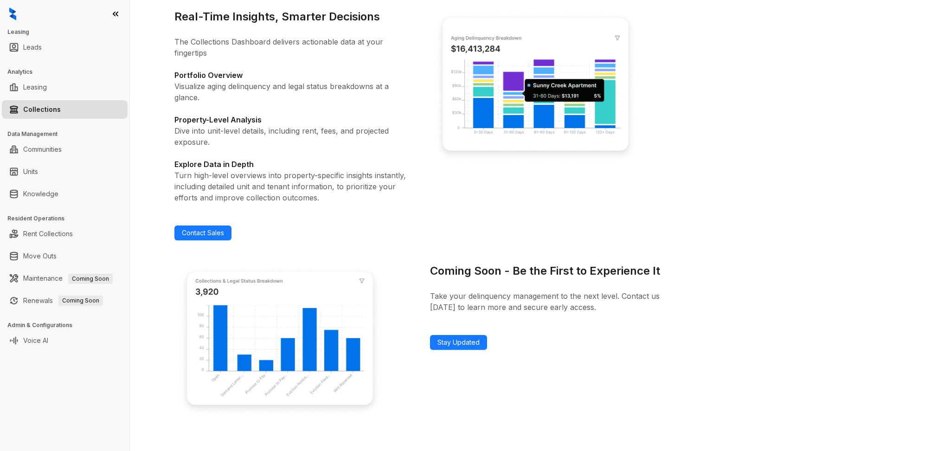
scroll to position [121, 0]
click at [469, 352] on div "Coming Soon - Be the First to Experience It Take your delinquency management to…" at bounding box center [546, 342] width 233 height 158
click at [468, 350] on link "Stay Updated" at bounding box center [458, 342] width 57 height 15
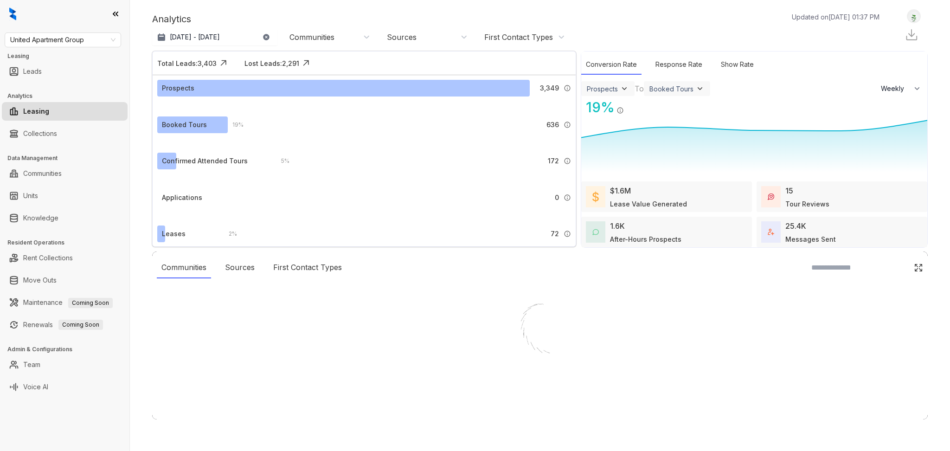
select select "******"
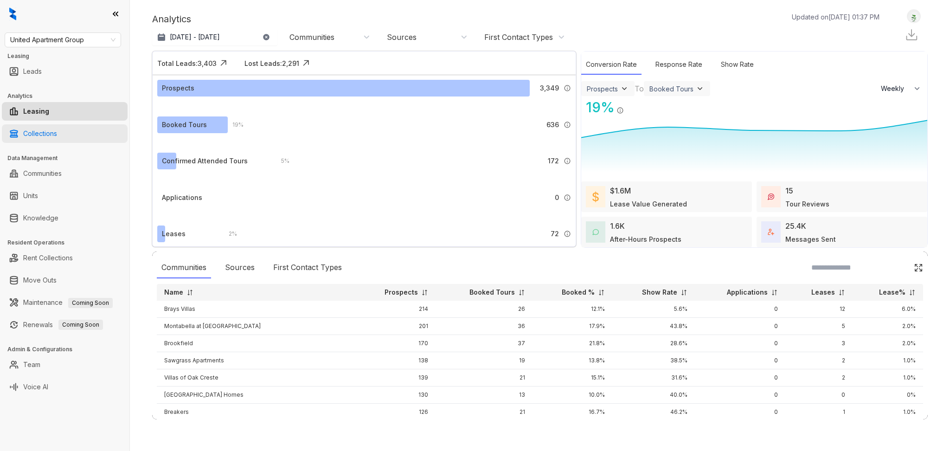
click at [50, 135] on link "Collections" at bounding box center [40, 133] width 34 height 19
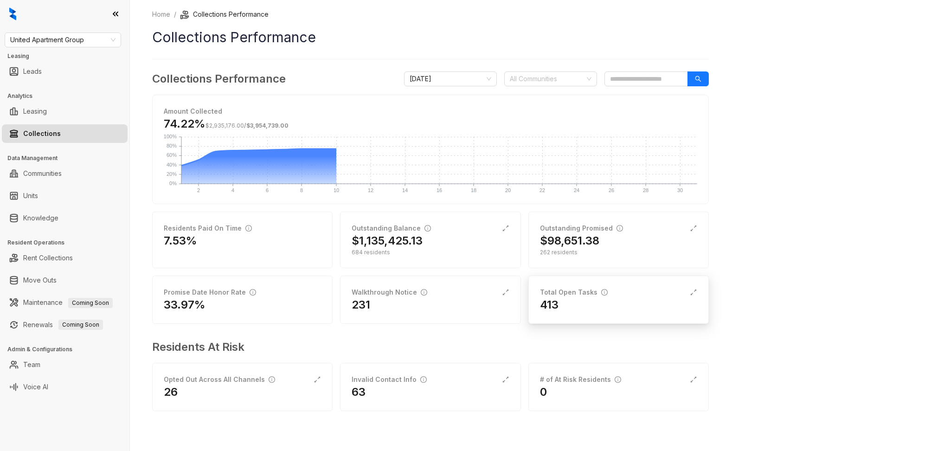
click at [602, 304] on div "413" at bounding box center [618, 304] width 157 height 15
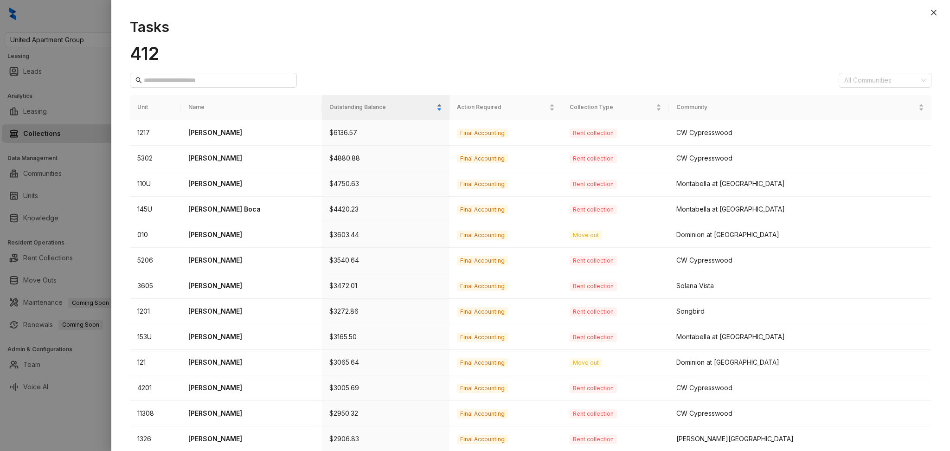
click at [407, 111] on span "Outstanding Balance" at bounding box center [381, 107] width 105 height 9
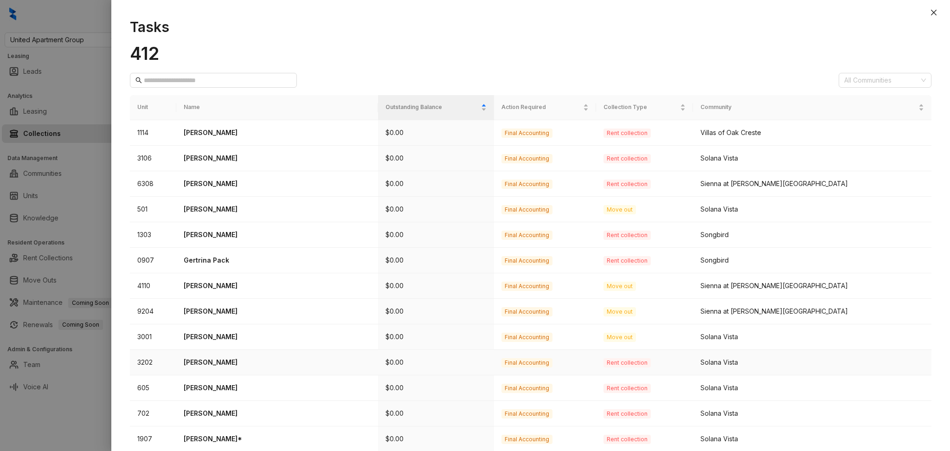
scroll to position [212, 0]
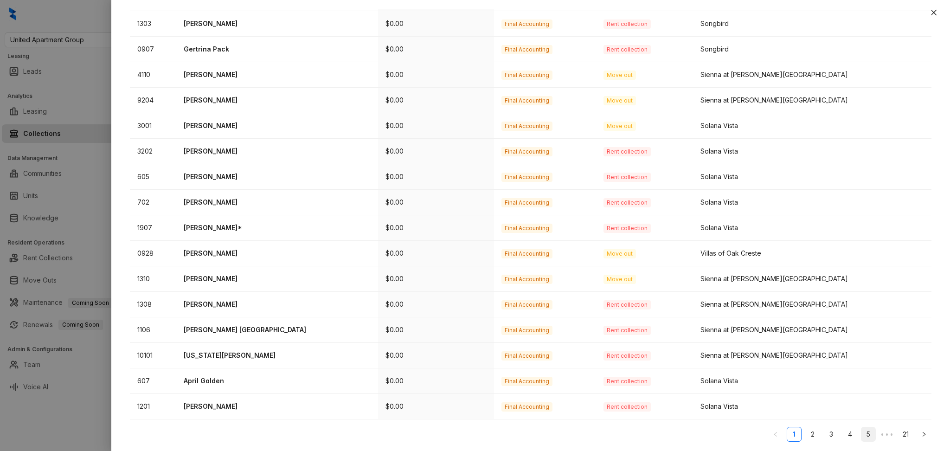
click at [861, 434] on link "5" at bounding box center [868, 434] width 14 height 14
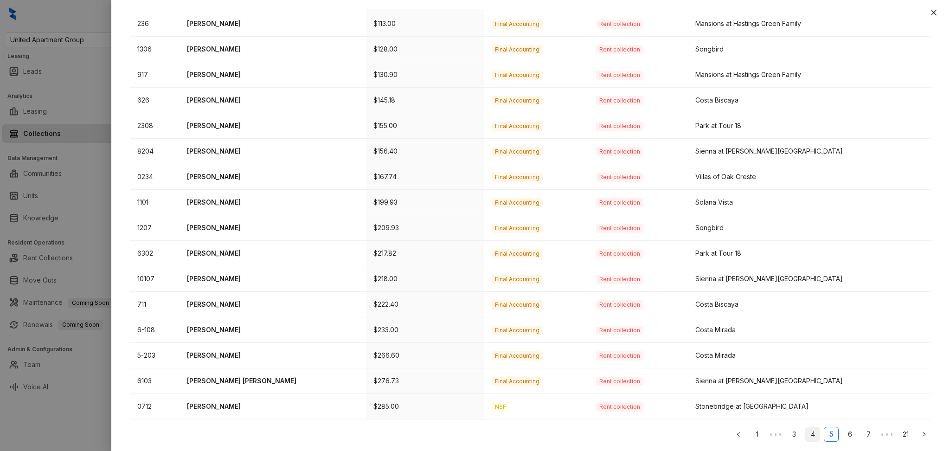
click at [806, 431] on link "4" at bounding box center [812, 434] width 14 height 14
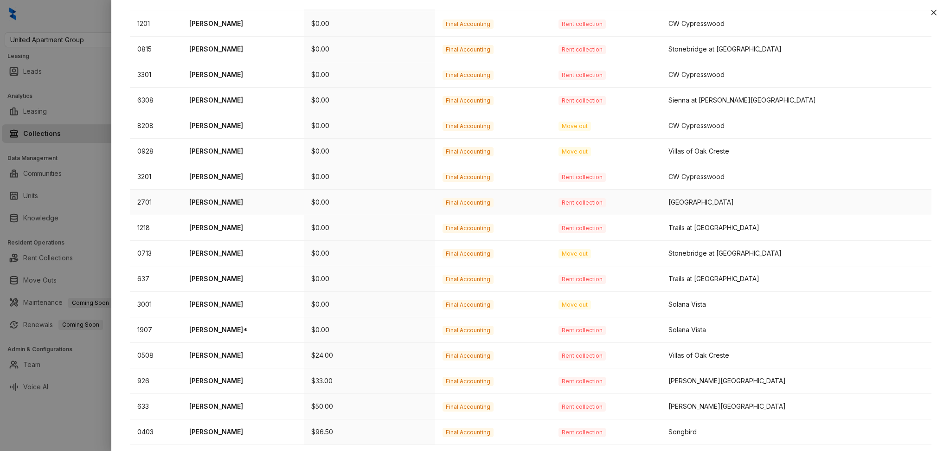
scroll to position [0, 0]
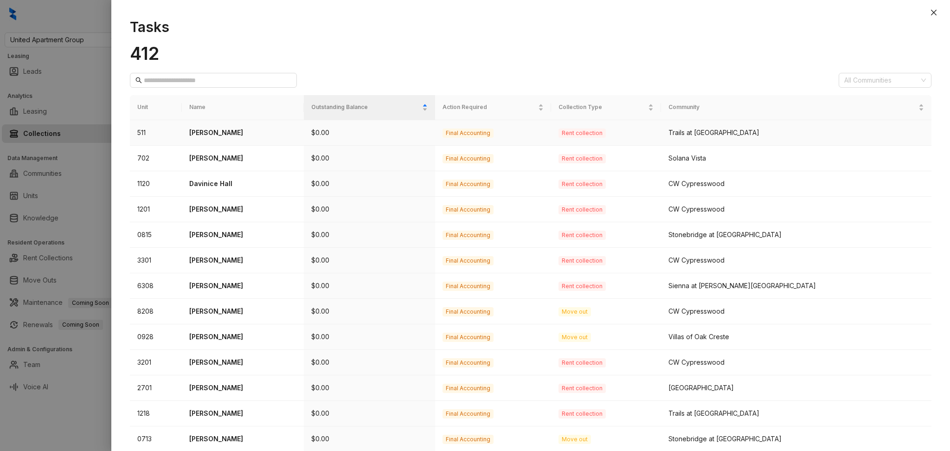
click at [208, 130] on p "Van Kizzee" at bounding box center [242, 133] width 107 height 10
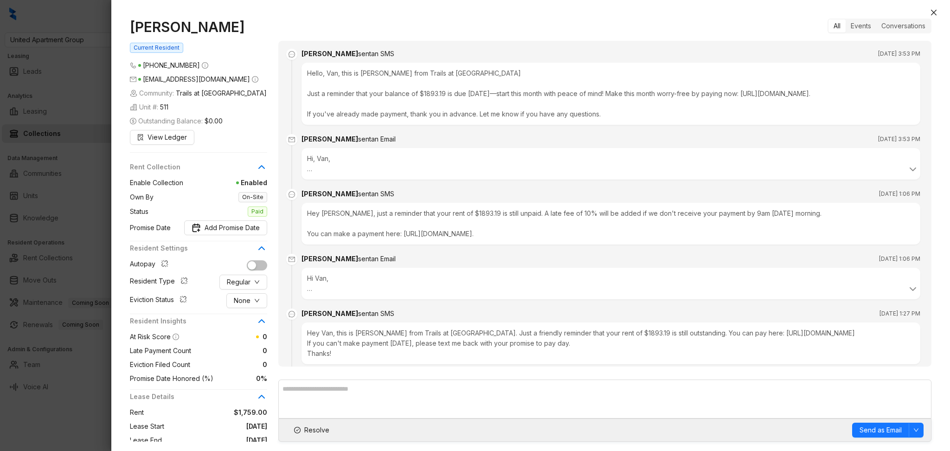
scroll to position [728, 0]
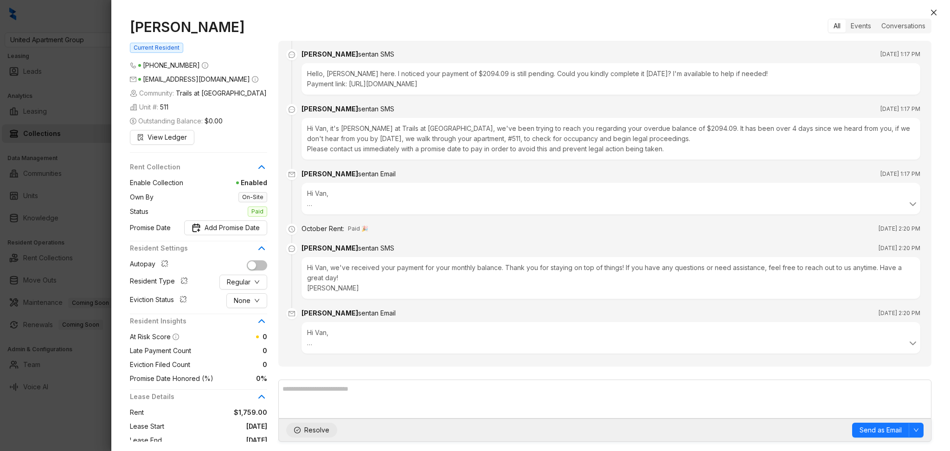
click at [326, 423] on button "Resolve" at bounding box center [311, 429] width 51 height 15
click at [313, 432] on span "Reopen" at bounding box center [316, 430] width 25 height 10
click at [312, 431] on span "Resolve" at bounding box center [316, 430] width 25 height 10
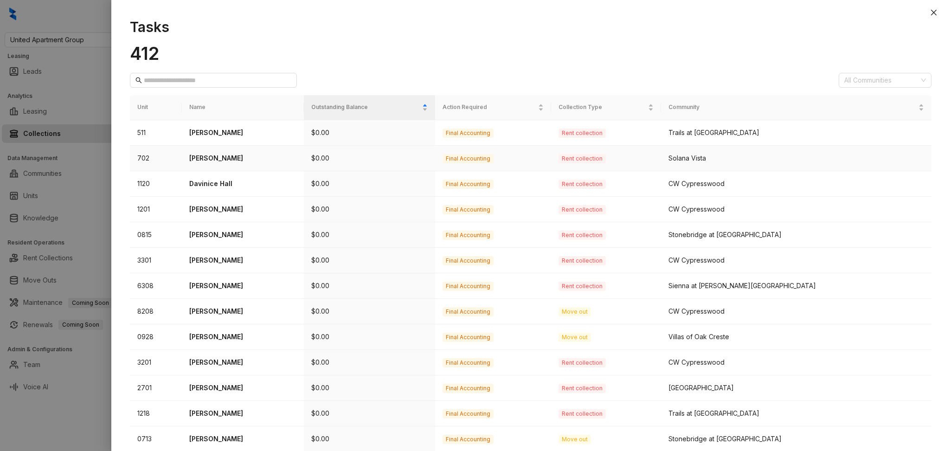
click at [226, 160] on p "Oluwatobi Adeleye" at bounding box center [242, 158] width 107 height 10
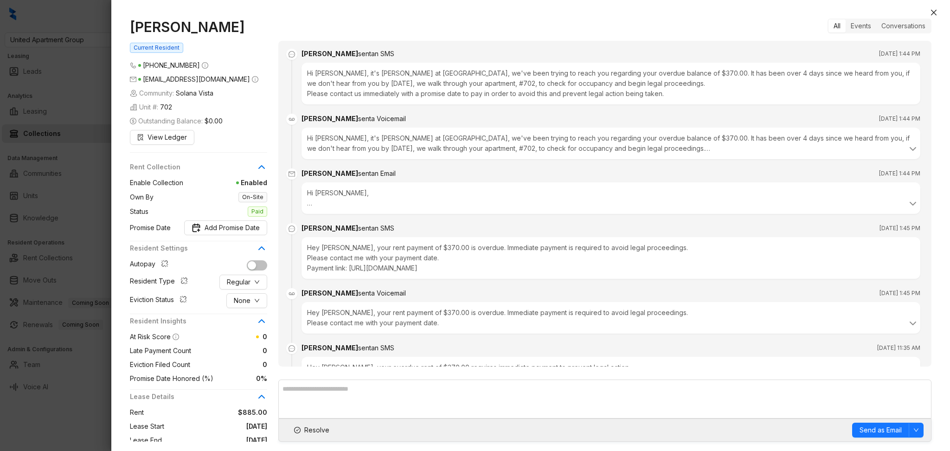
scroll to position [857, 0]
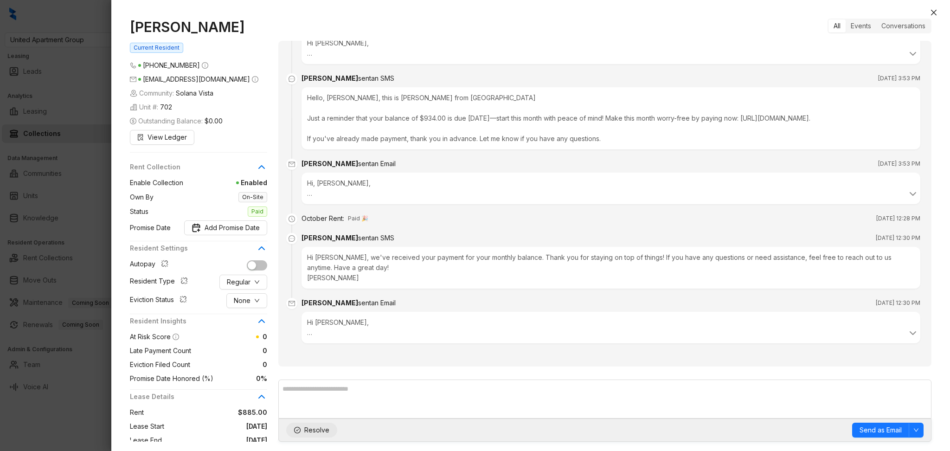
click at [315, 434] on span "Resolve" at bounding box center [316, 430] width 25 height 10
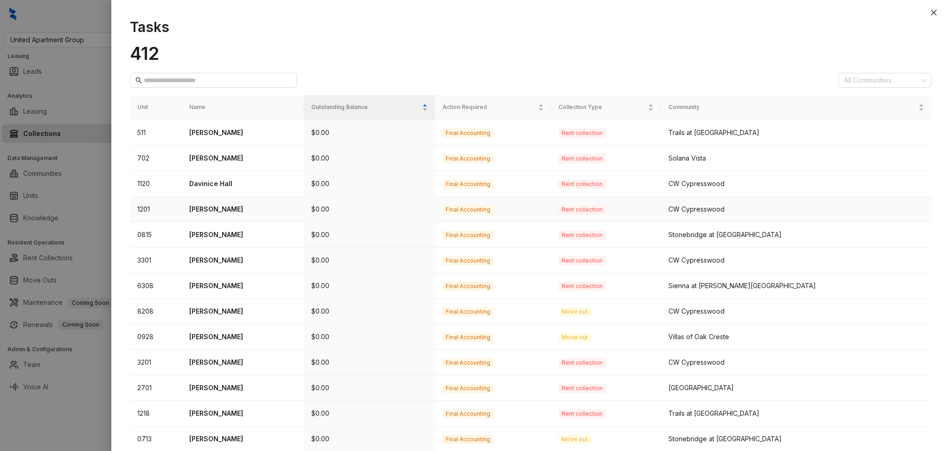
click at [219, 204] on p "Mariah Scallion" at bounding box center [242, 209] width 107 height 10
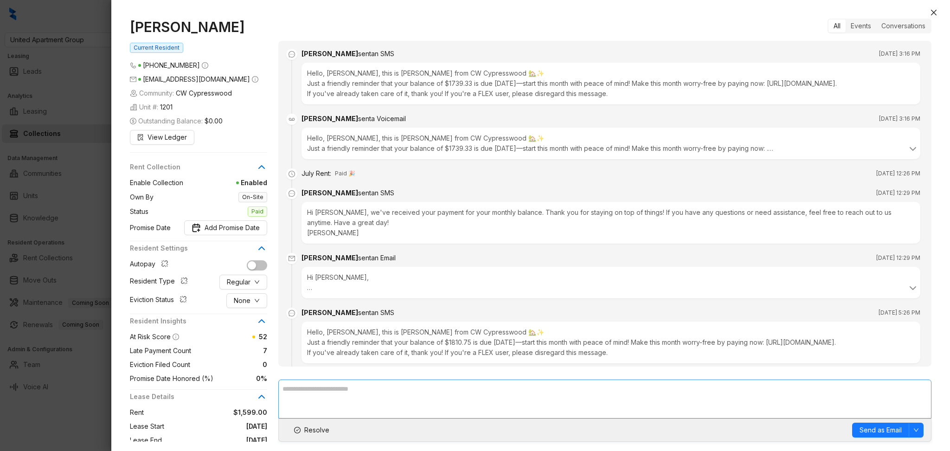
scroll to position [2225, 0]
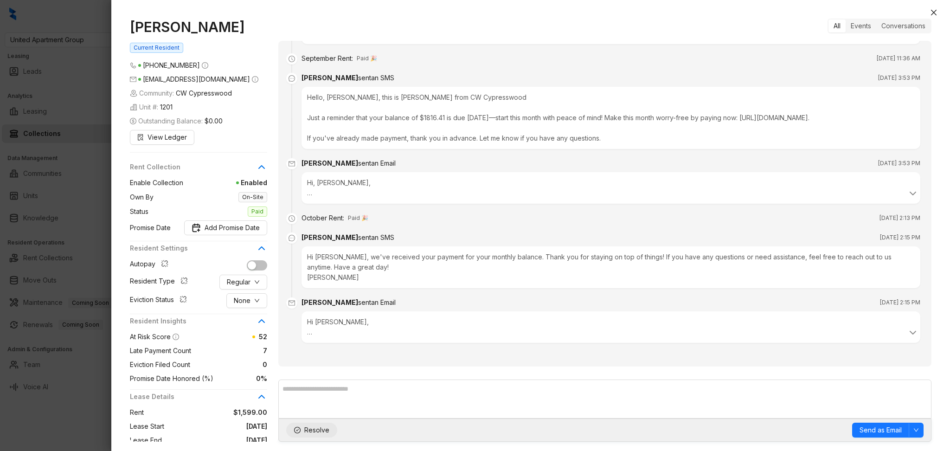
click at [311, 432] on span "Resolve" at bounding box center [316, 430] width 25 height 10
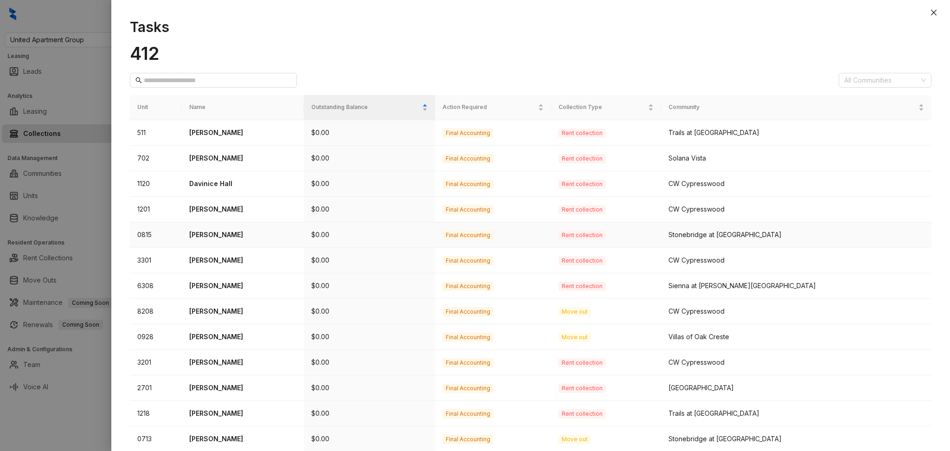
click at [223, 236] on p "Jaylynn Howard" at bounding box center [242, 235] width 107 height 10
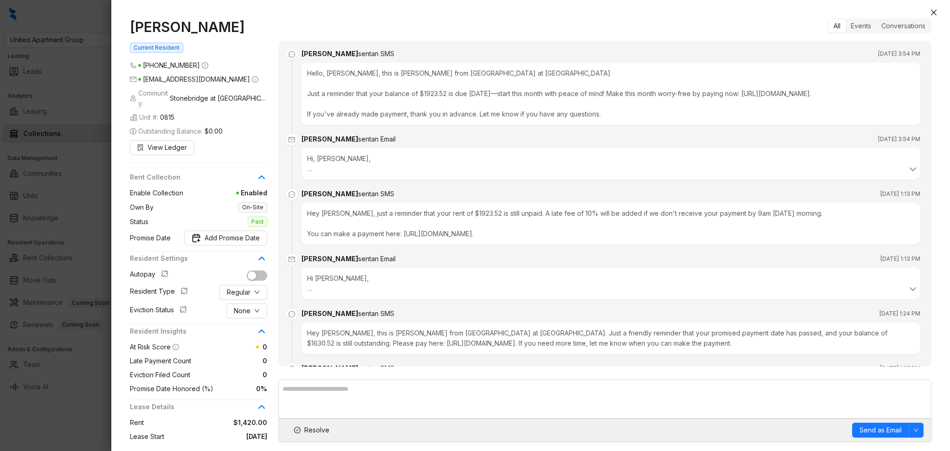
scroll to position [728, 0]
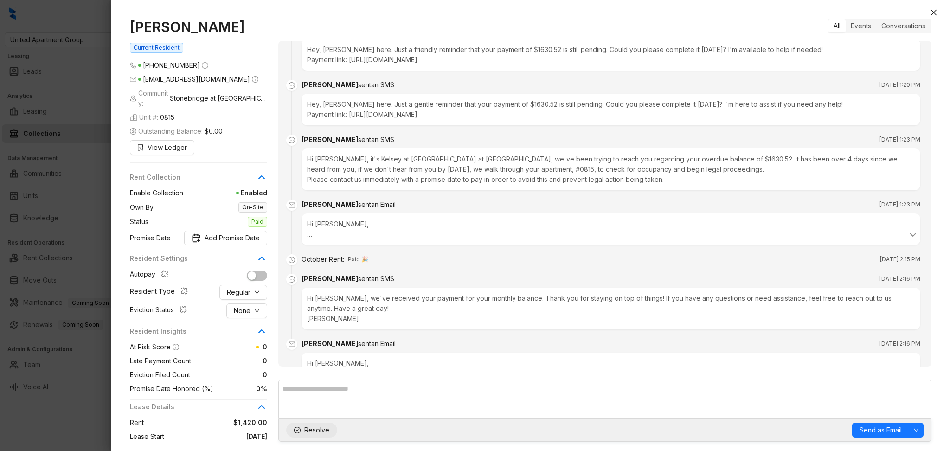
click at [317, 426] on span "Resolve" at bounding box center [316, 430] width 25 height 10
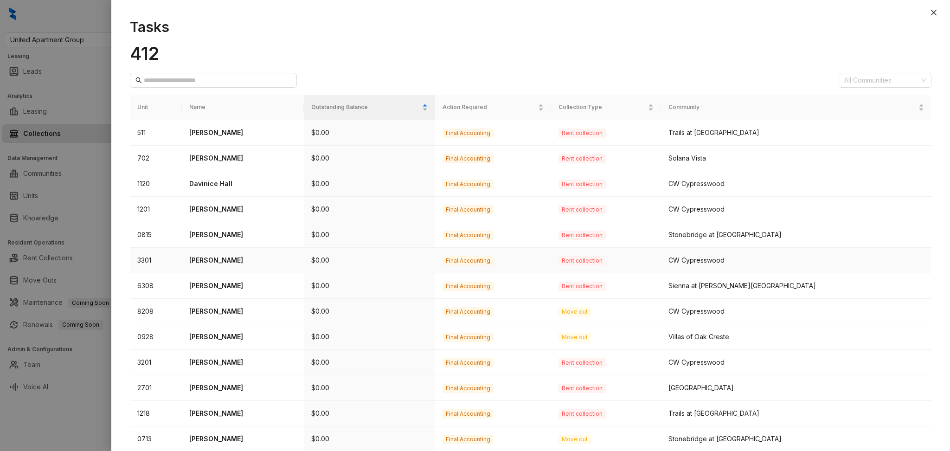
click at [236, 256] on p "Alberto Barragan" at bounding box center [242, 260] width 107 height 10
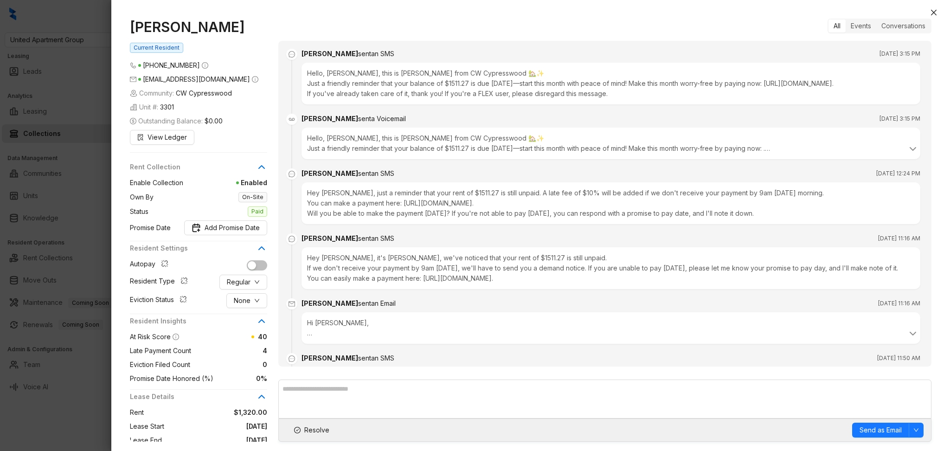
scroll to position [1718, 0]
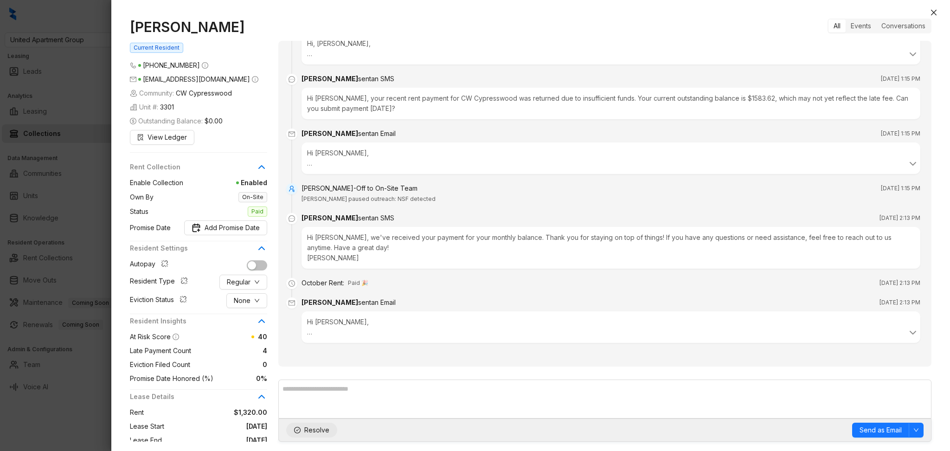
click at [314, 433] on span "Resolve" at bounding box center [316, 430] width 25 height 10
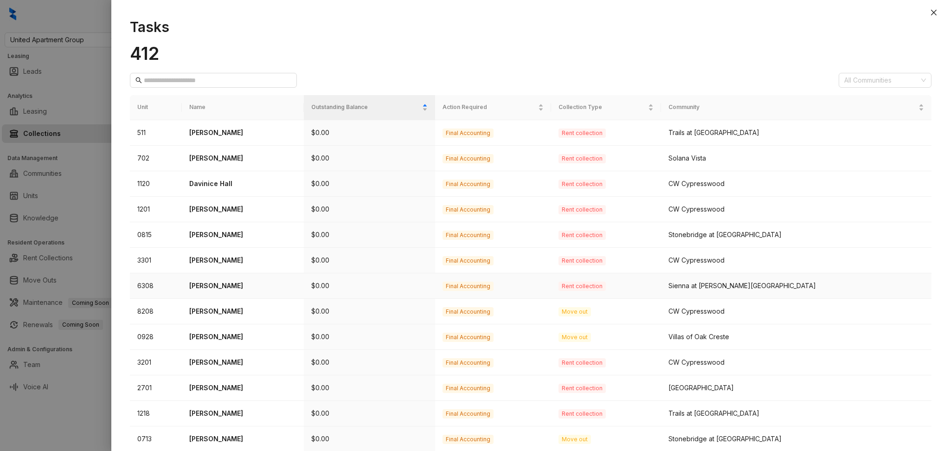
click at [239, 286] on p "Maribel Mahecha Cifuentes" at bounding box center [242, 286] width 107 height 10
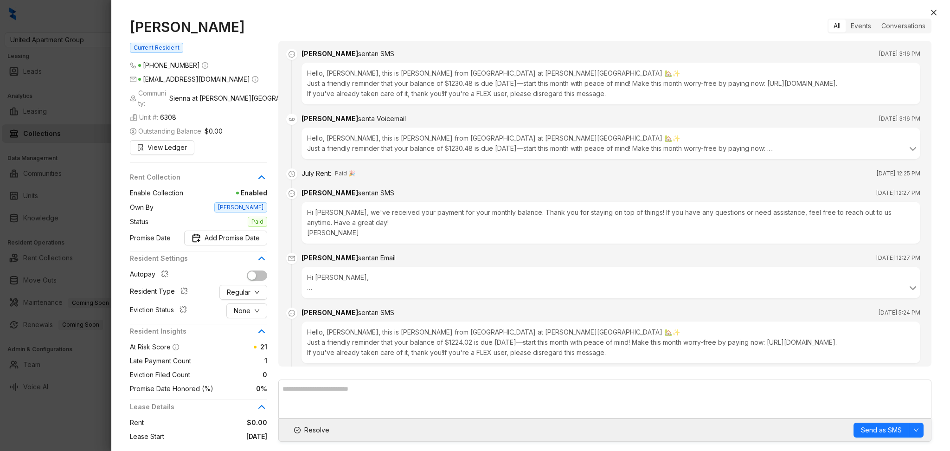
scroll to position [1863, 0]
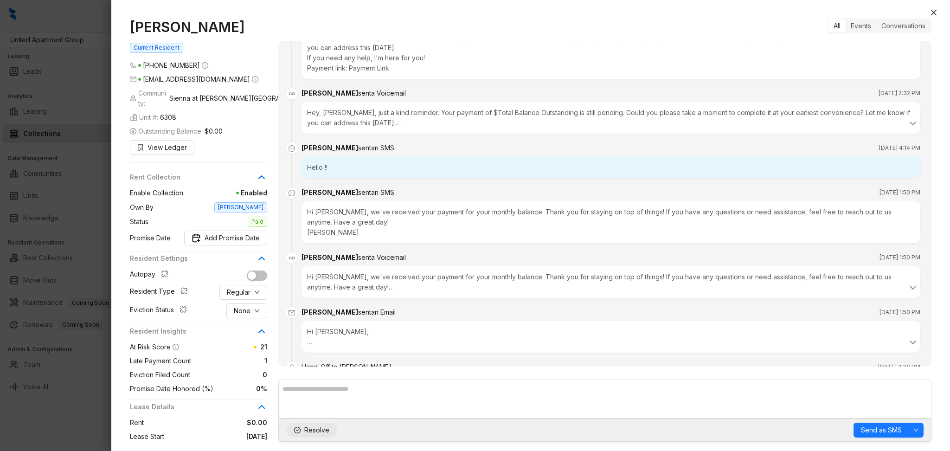
click at [313, 431] on span "Resolve" at bounding box center [316, 430] width 25 height 10
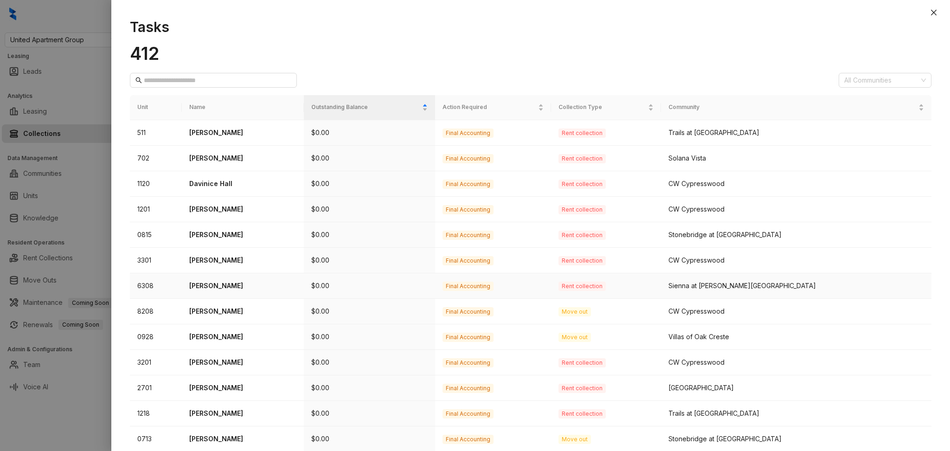
click at [234, 284] on p "Maribel Mahecha Cifuentes" at bounding box center [242, 286] width 107 height 10
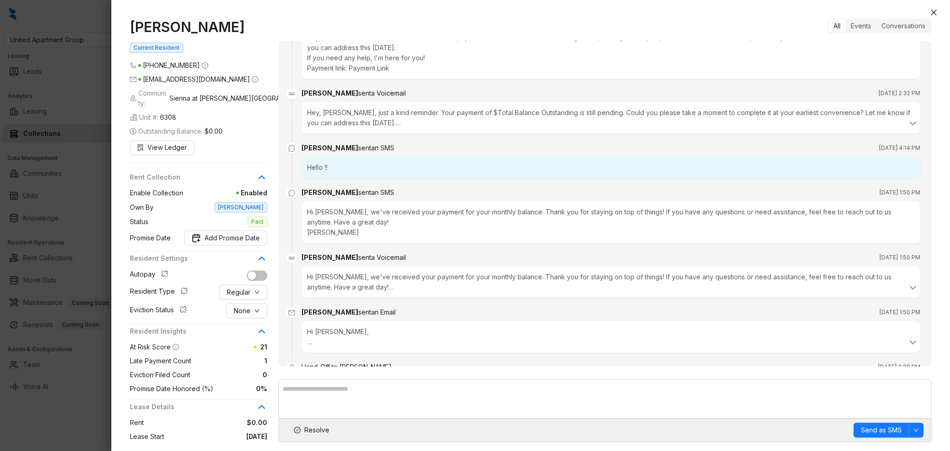
scroll to position [1892, 0]
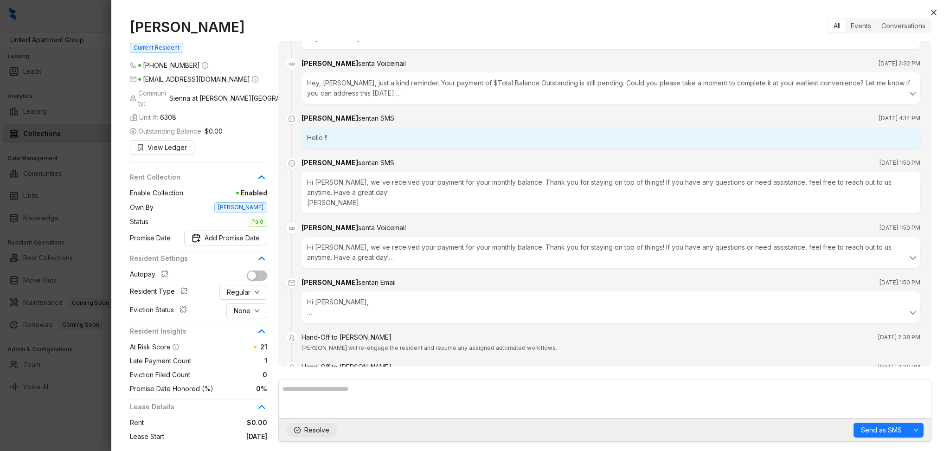
click at [313, 431] on span "Resolve" at bounding box center [316, 430] width 25 height 10
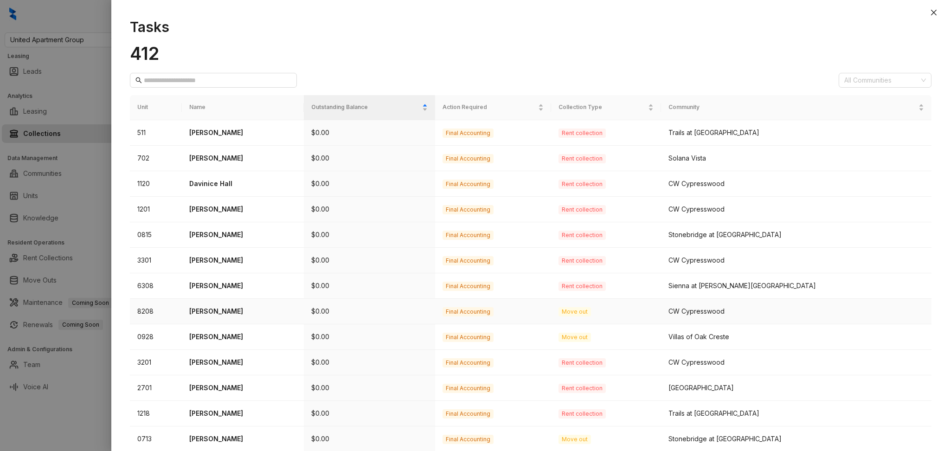
click at [220, 318] on td "Yessica Acosta" at bounding box center [243, 312] width 122 height 26
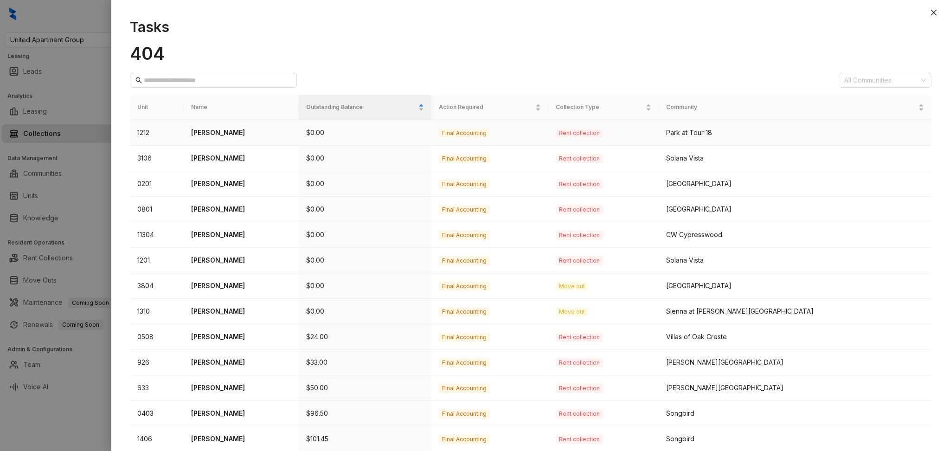
click at [217, 132] on p "Alicia Juarez" at bounding box center [241, 133] width 101 height 10
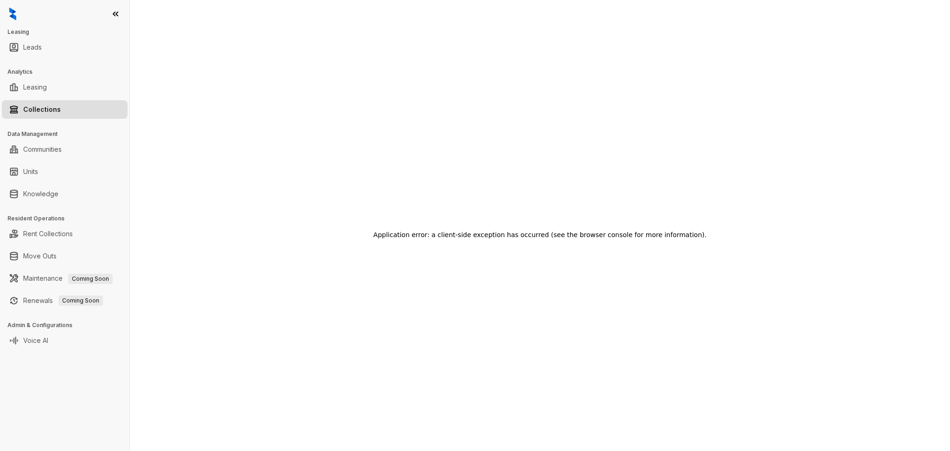
click at [61, 110] on link "Collections" at bounding box center [42, 109] width 38 height 19
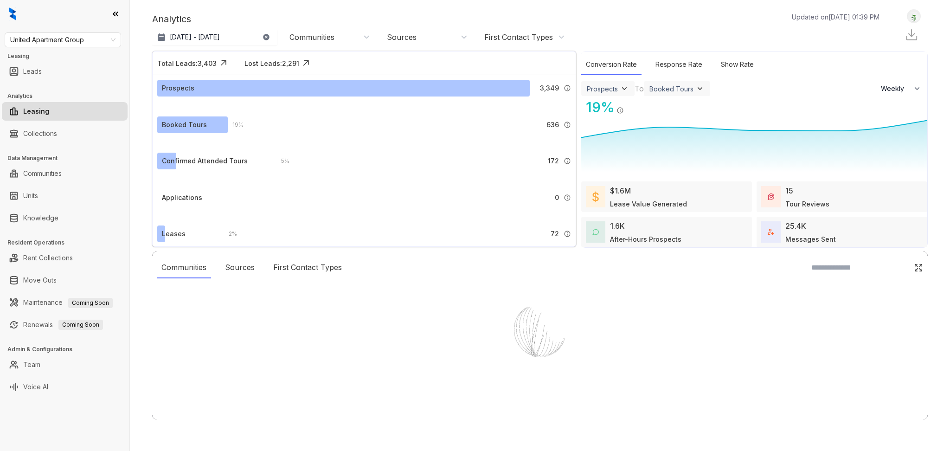
select select "******"
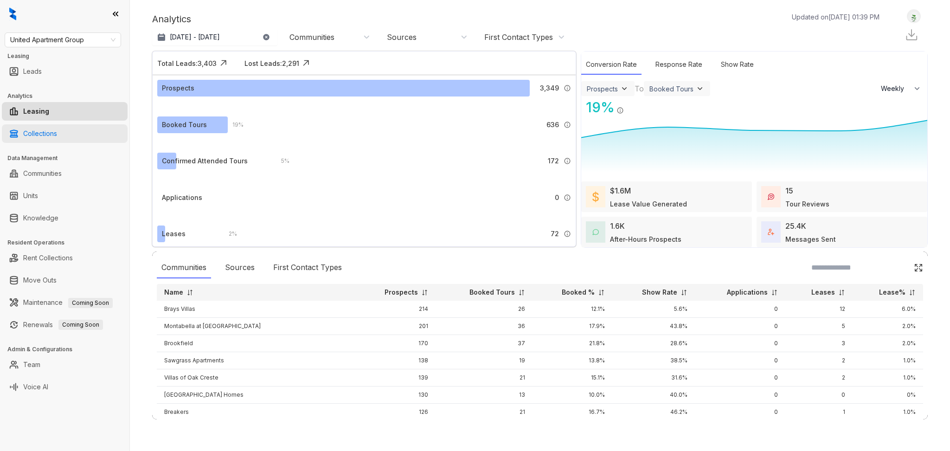
click at [44, 131] on link "Collections" at bounding box center [40, 133] width 34 height 19
click at [31, 142] on link "Collections" at bounding box center [40, 133] width 34 height 19
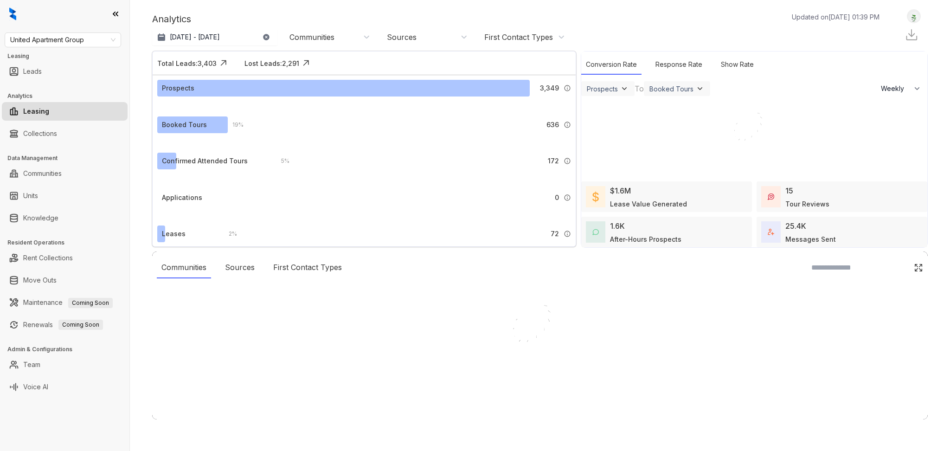
select select "******"
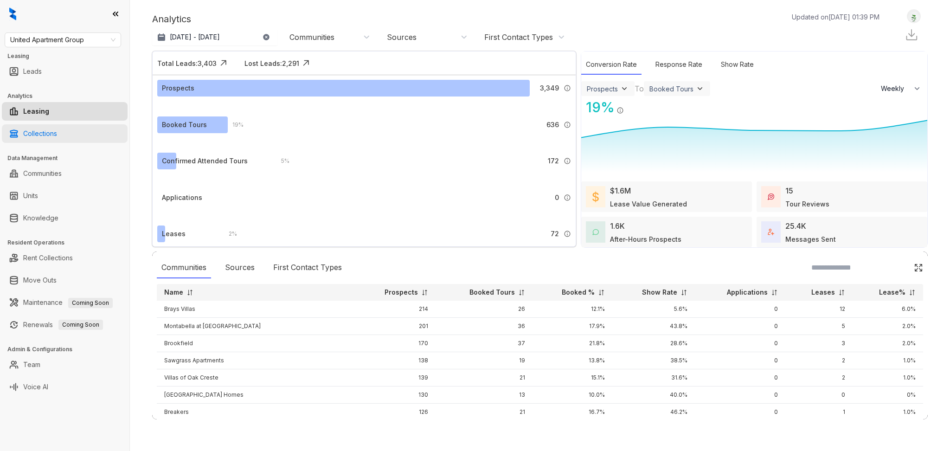
click at [32, 131] on link "Collections" at bounding box center [40, 133] width 34 height 19
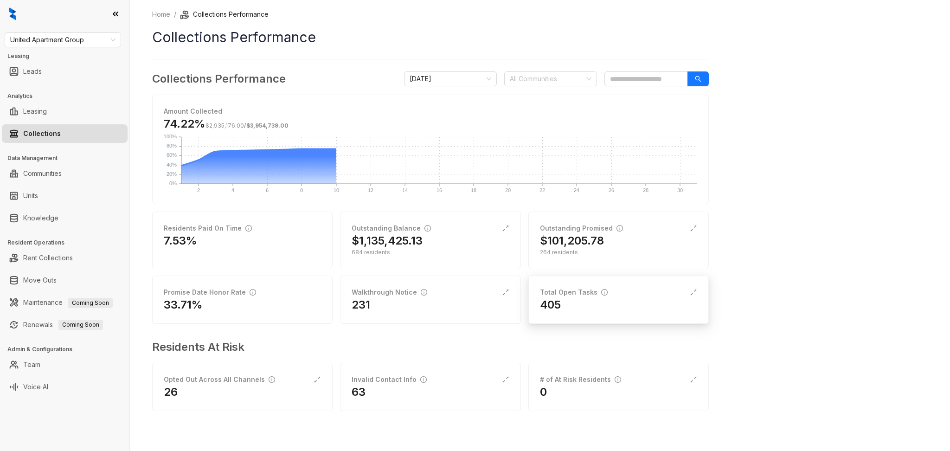
click at [584, 304] on div "405" at bounding box center [618, 304] width 157 height 15
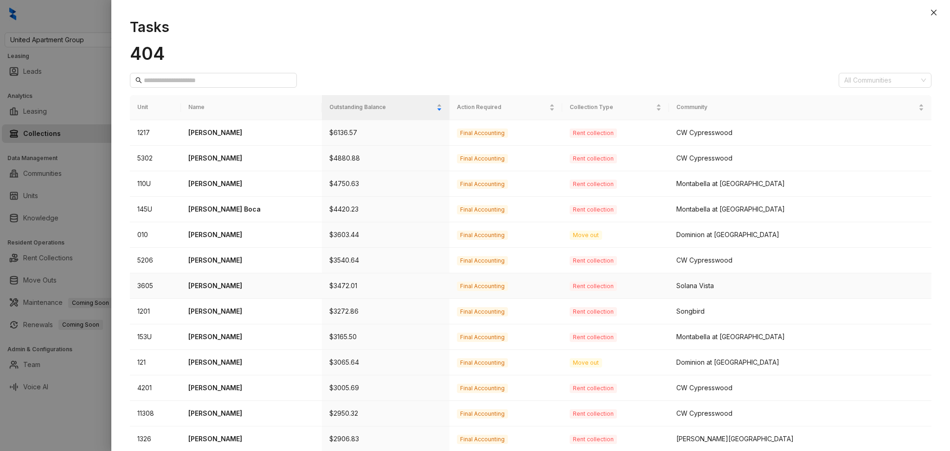
scroll to position [212, 0]
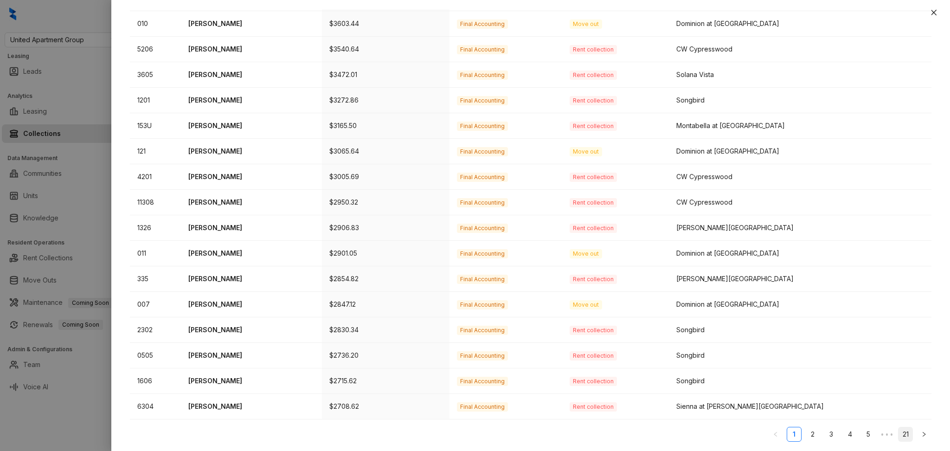
click at [898, 436] on link "21" at bounding box center [905, 434] width 14 height 14
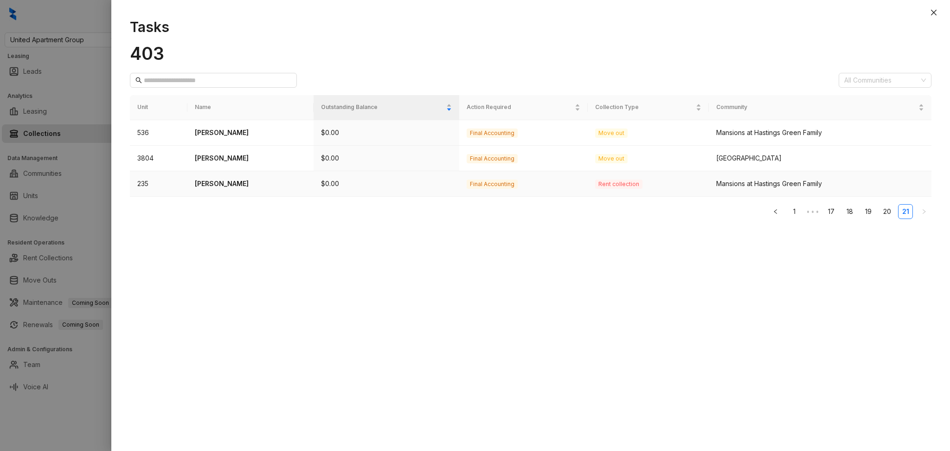
click at [214, 185] on p "[PERSON_NAME]" at bounding box center [251, 184] width 112 height 10
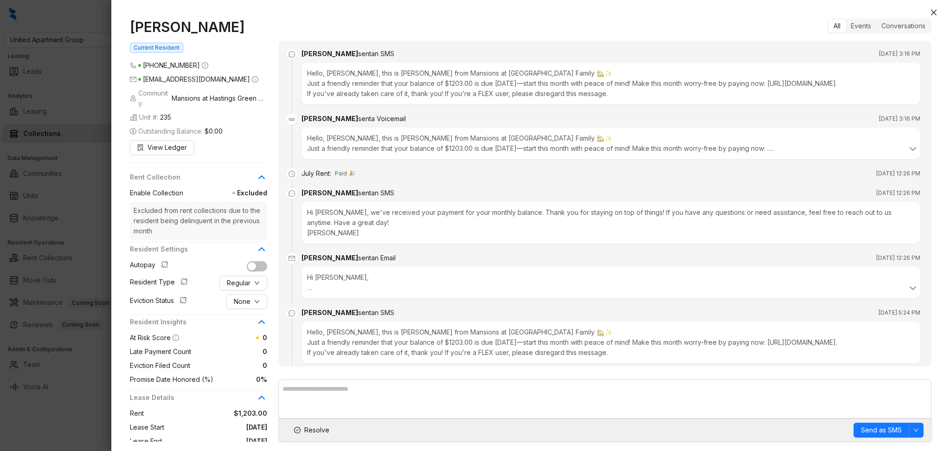
scroll to position [3626, 0]
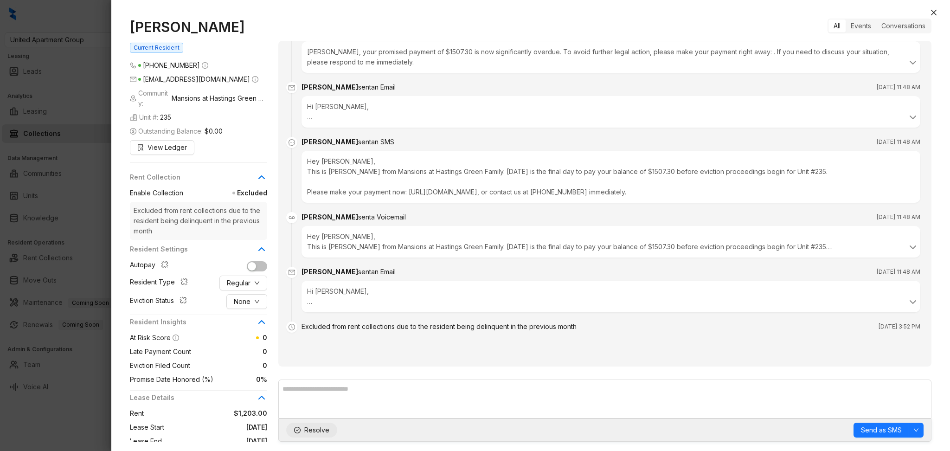
click at [308, 427] on span "Resolve" at bounding box center [316, 430] width 25 height 10
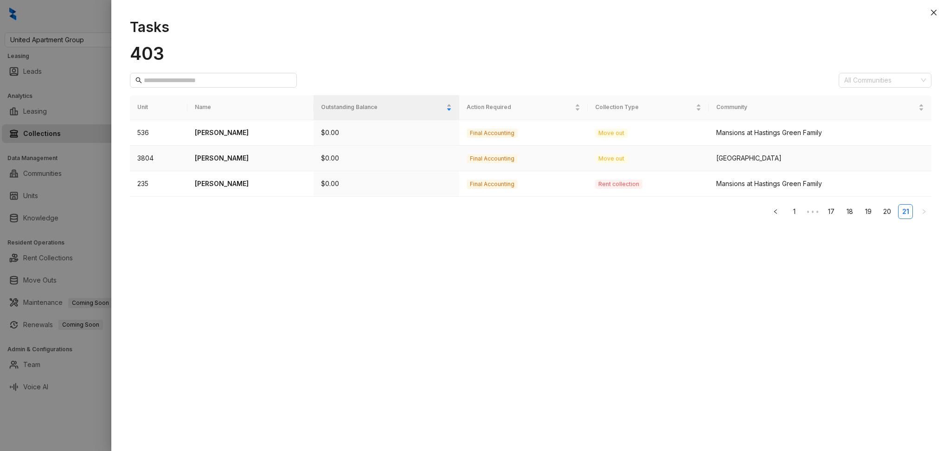
click at [226, 147] on td "Veronica Espinoza" at bounding box center [250, 159] width 127 height 26
click at [223, 158] on p "Veronica Espinoza" at bounding box center [251, 158] width 112 height 10
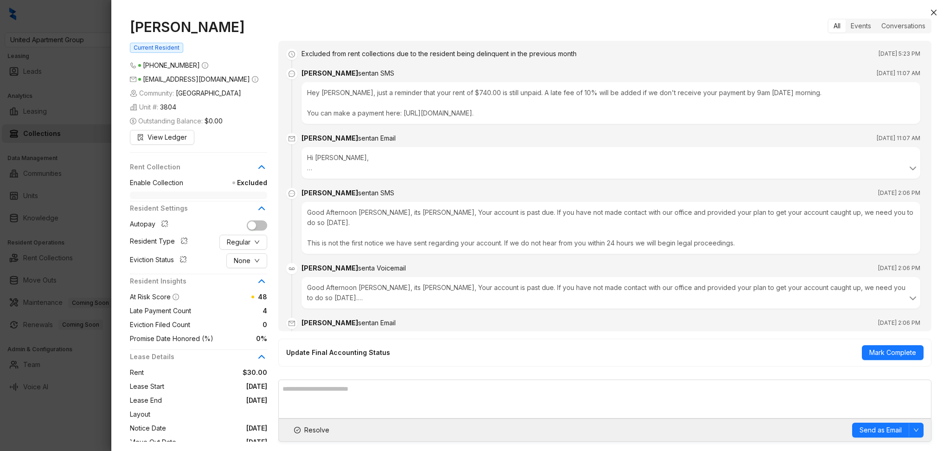
scroll to position [2018, 0]
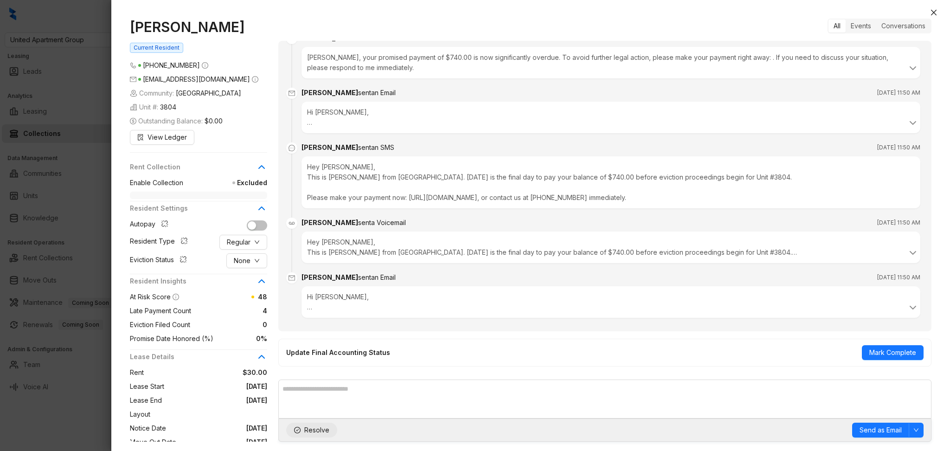
click at [318, 428] on span "Resolve" at bounding box center [316, 430] width 25 height 10
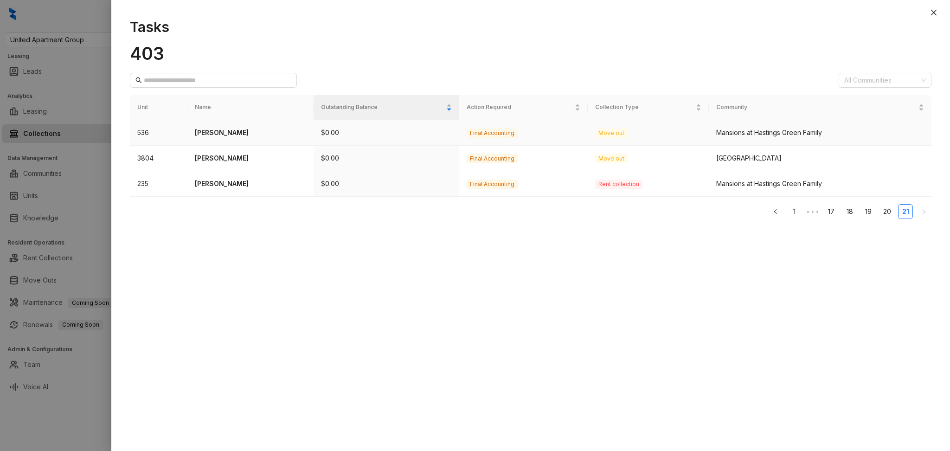
click at [221, 135] on p "Daianna Rhodes" at bounding box center [251, 133] width 112 height 10
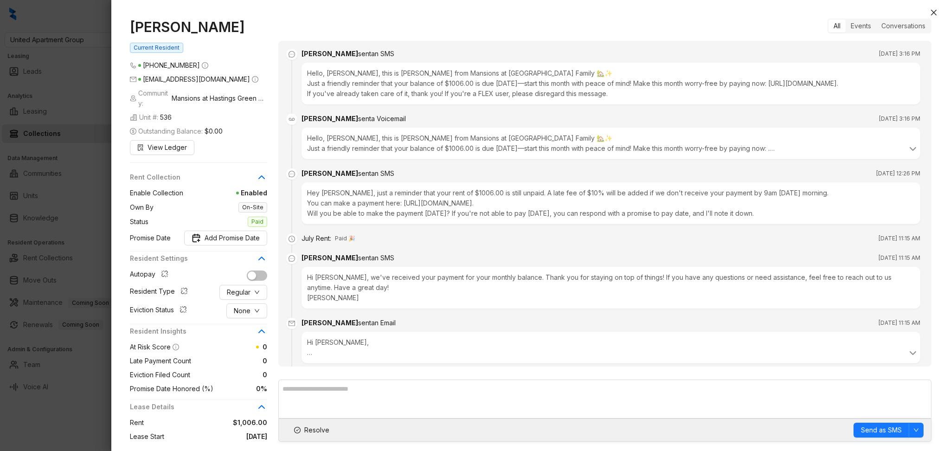
scroll to position [788, 0]
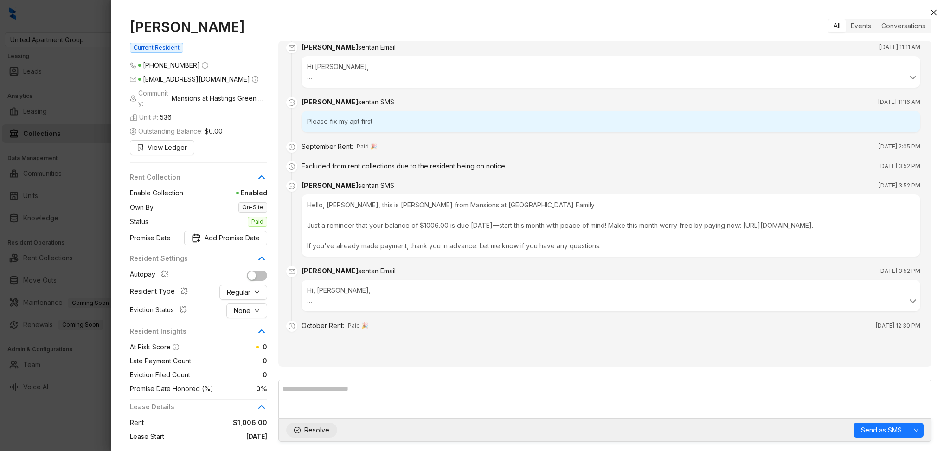
click at [306, 427] on span "Resolve" at bounding box center [316, 430] width 25 height 10
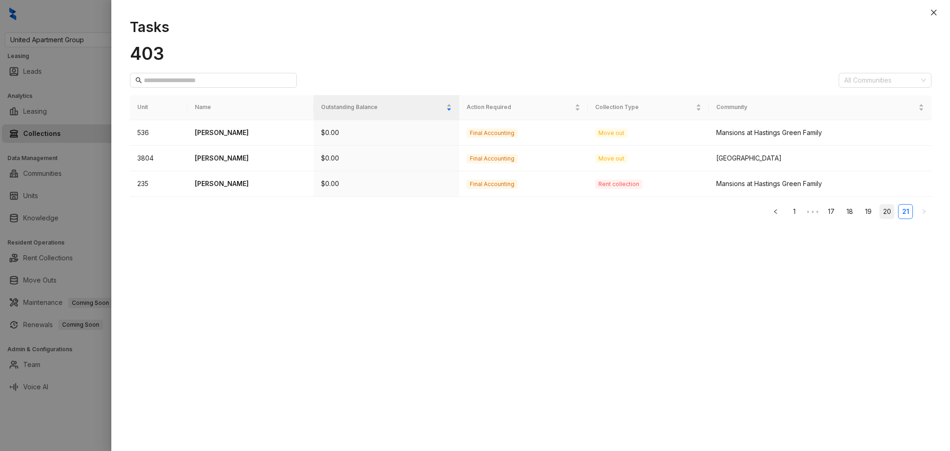
click at [883, 216] on link "20" at bounding box center [887, 211] width 14 height 14
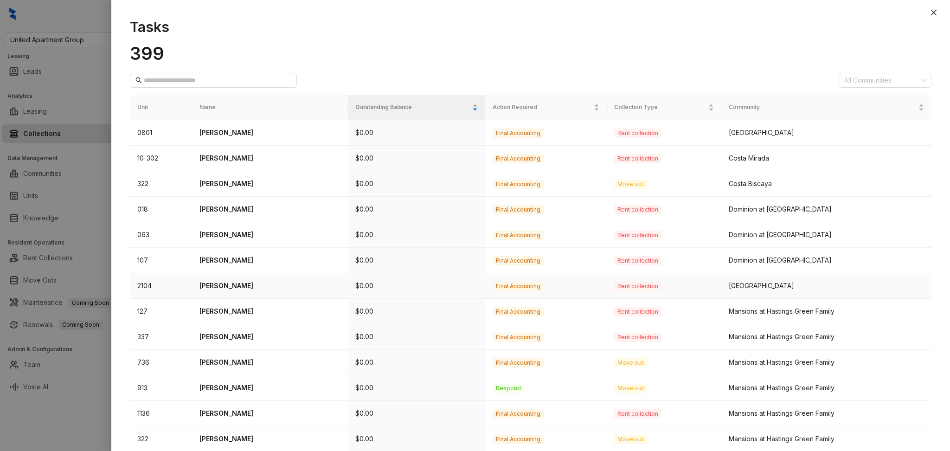
scroll to position [187, 0]
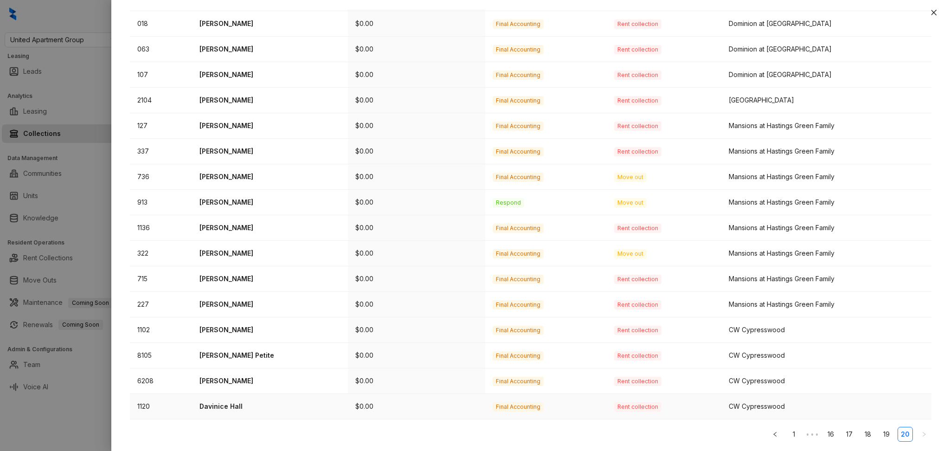
click at [239, 407] on p "Davinice Hall" at bounding box center [269, 406] width 141 height 10
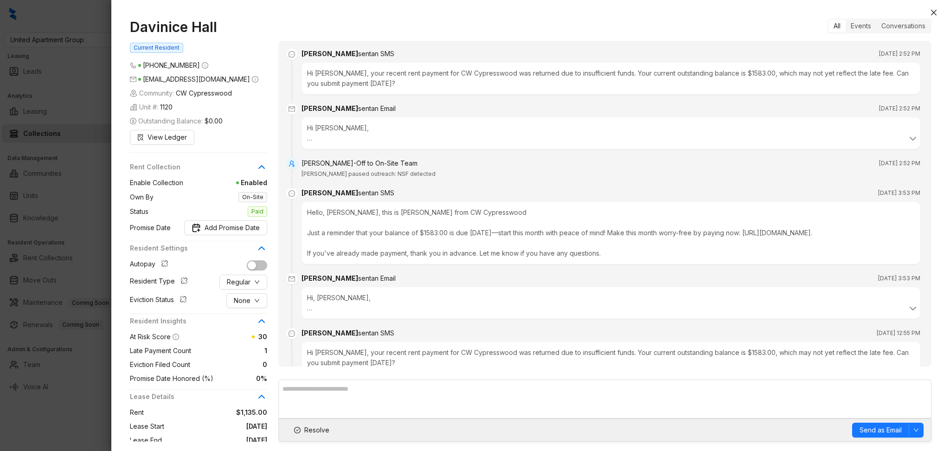
scroll to position [254, 0]
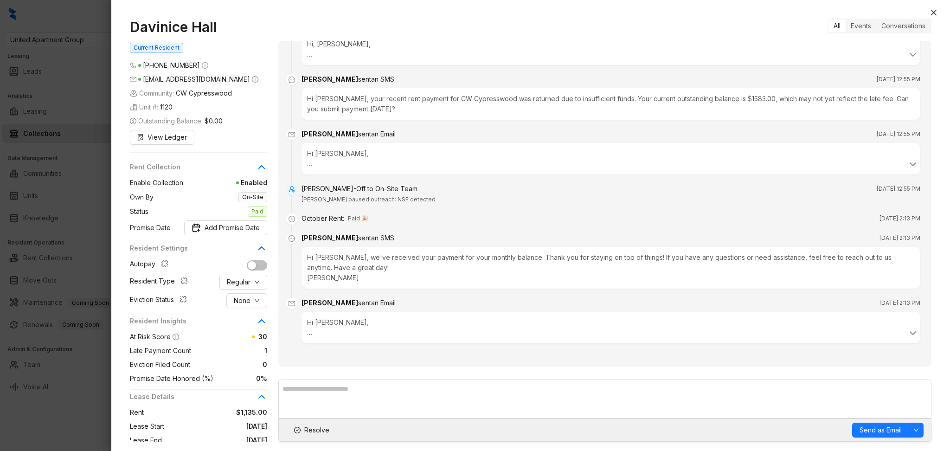
click at [314, 438] on div "Resolve Send as Email" at bounding box center [604, 429] width 653 height 23
click at [313, 424] on button "Resolve" at bounding box center [311, 429] width 51 height 15
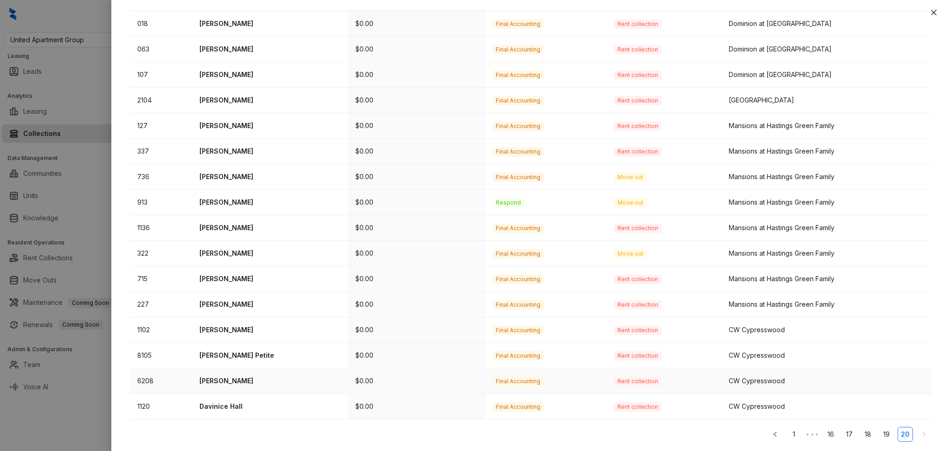
click at [220, 376] on p "Donae Jefferson" at bounding box center [269, 381] width 141 height 10
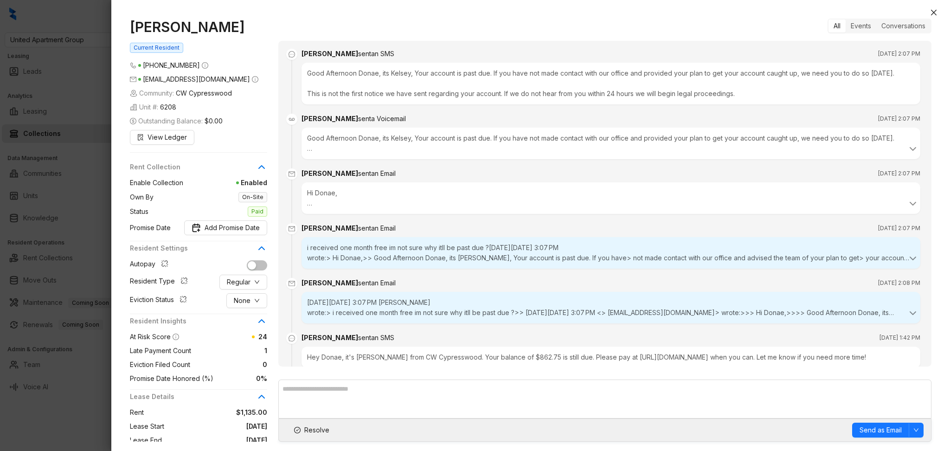
scroll to position [612, 0]
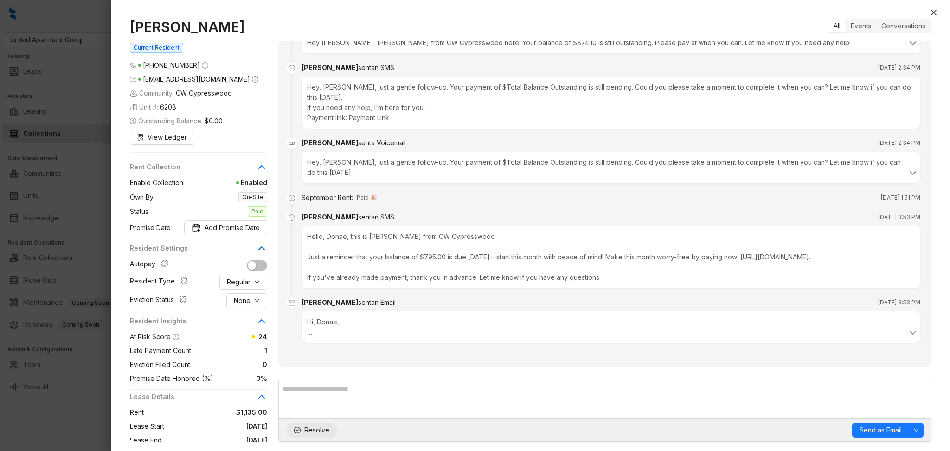
click at [303, 430] on button "Resolve" at bounding box center [311, 429] width 51 height 15
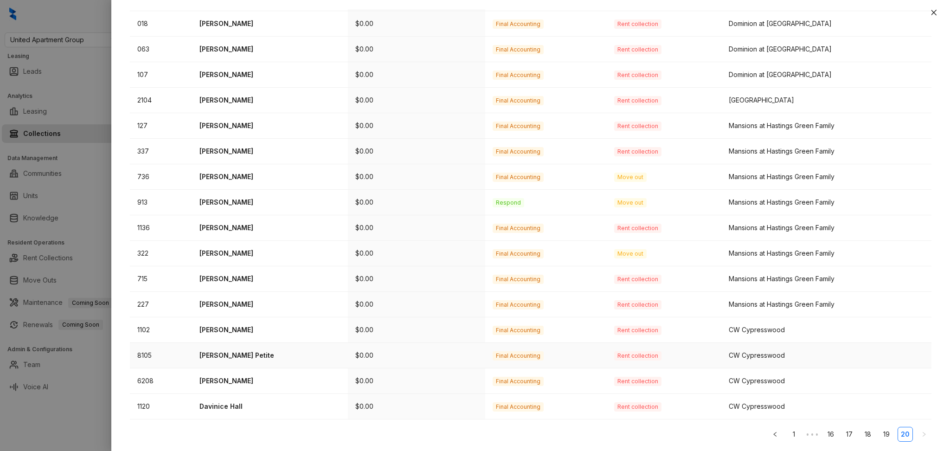
click at [226, 355] on p "Kierra Petite" at bounding box center [269, 355] width 141 height 10
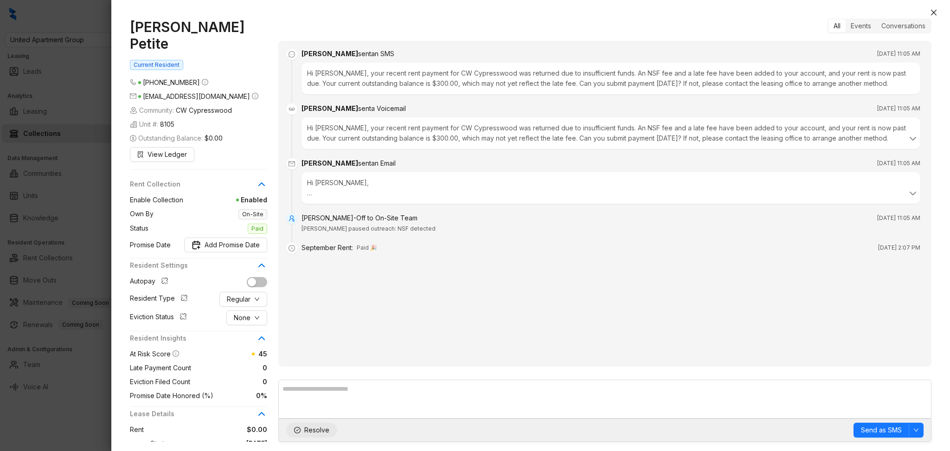
click at [307, 429] on span "Resolve" at bounding box center [316, 430] width 25 height 10
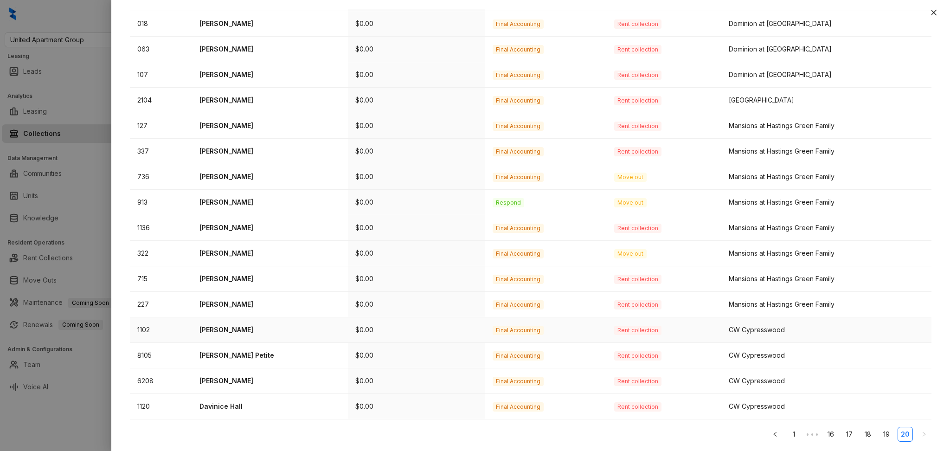
click at [225, 328] on p "Angela Brown" at bounding box center [269, 330] width 141 height 10
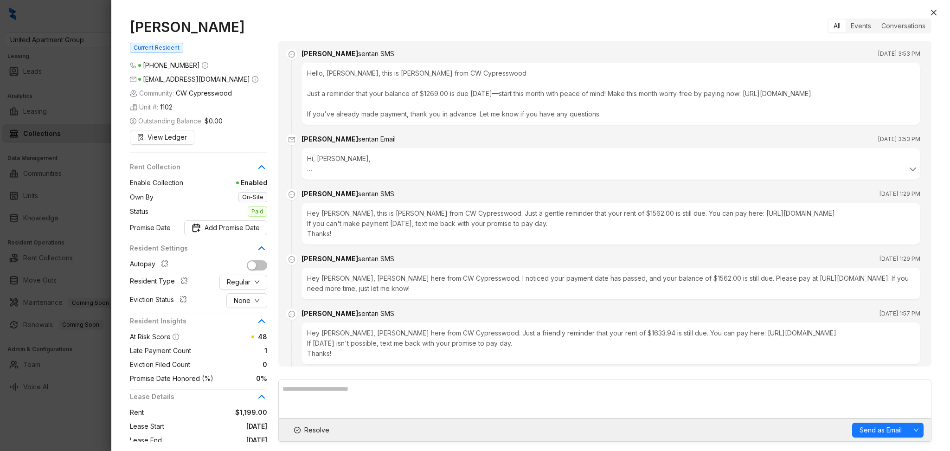
scroll to position [607, 0]
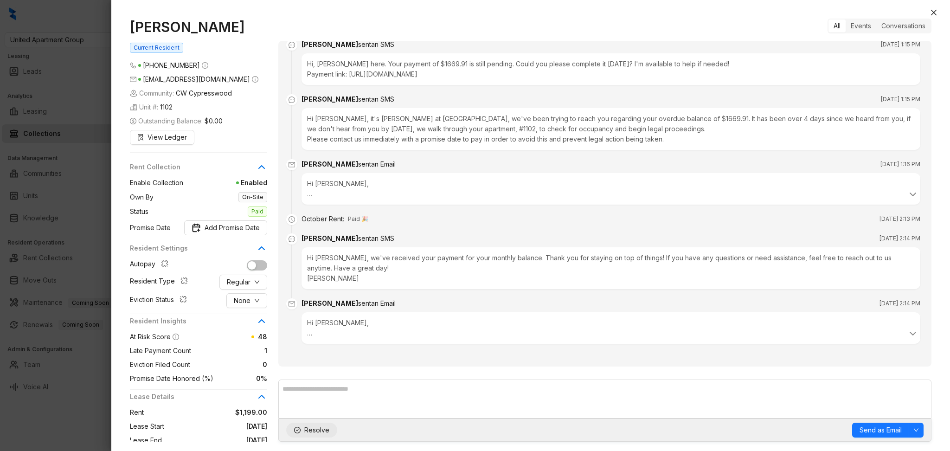
click at [305, 426] on span "Resolve" at bounding box center [316, 430] width 25 height 10
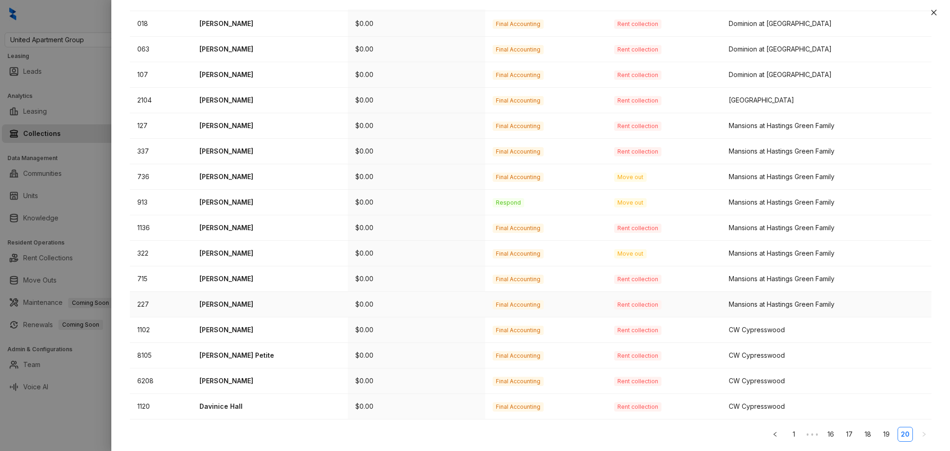
click at [221, 308] on p "Leigh Fisher" at bounding box center [269, 304] width 141 height 10
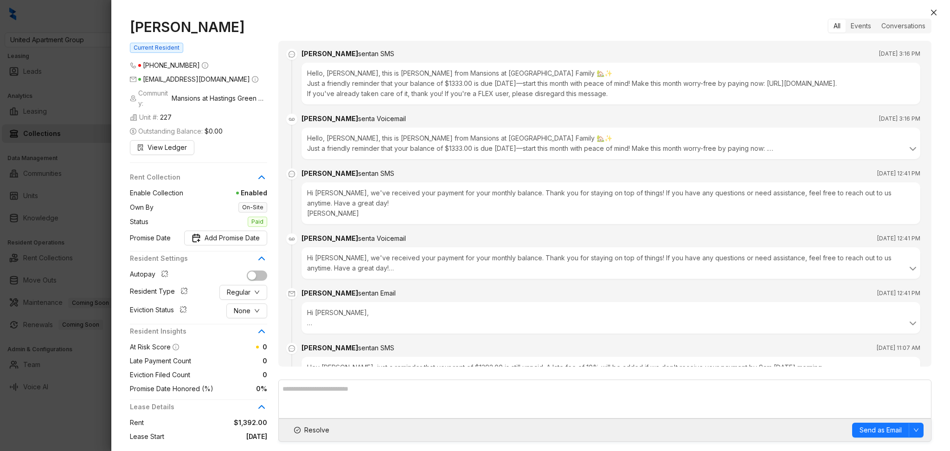
scroll to position [2868, 0]
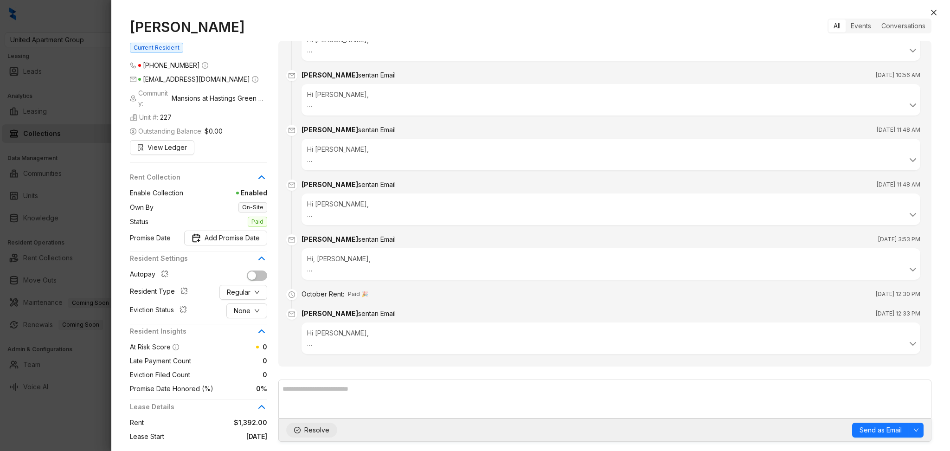
click at [298, 431] on icon "check-circle" at bounding box center [297, 430] width 6 height 6
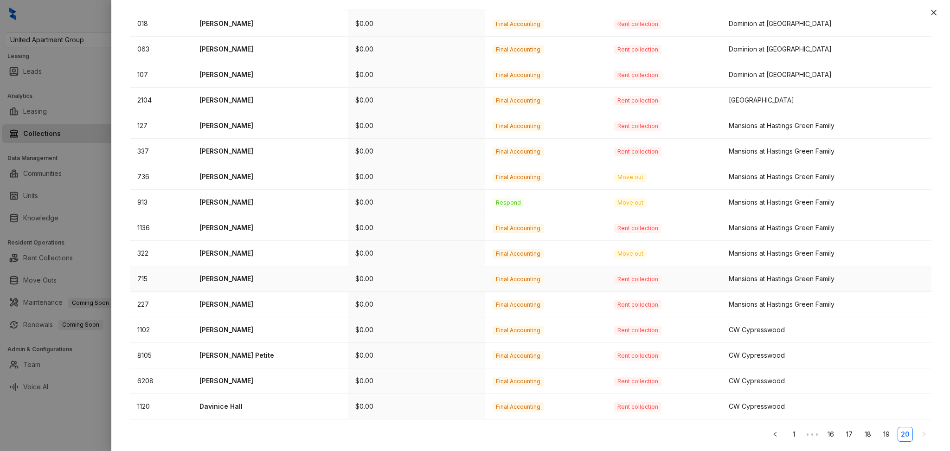
click at [228, 274] on p "Margarita Solano" at bounding box center [269, 279] width 141 height 10
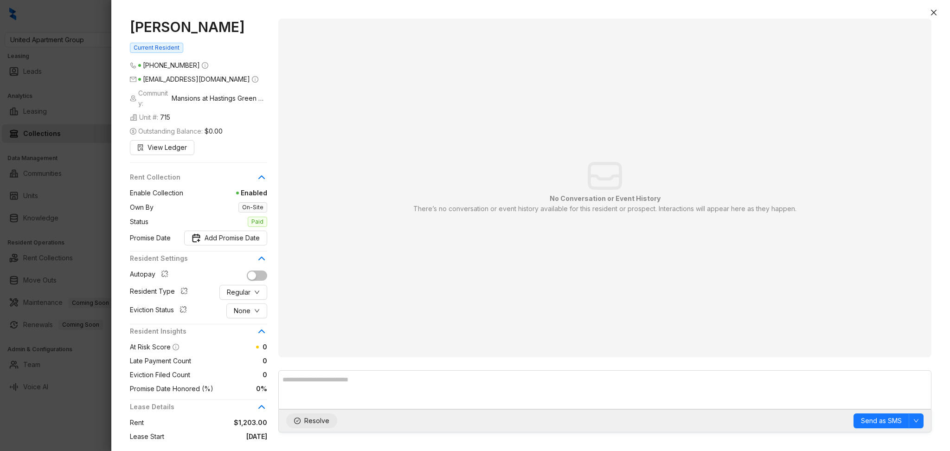
click at [314, 421] on span "Resolve" at bounding box center [316, 420] width 25 height 10
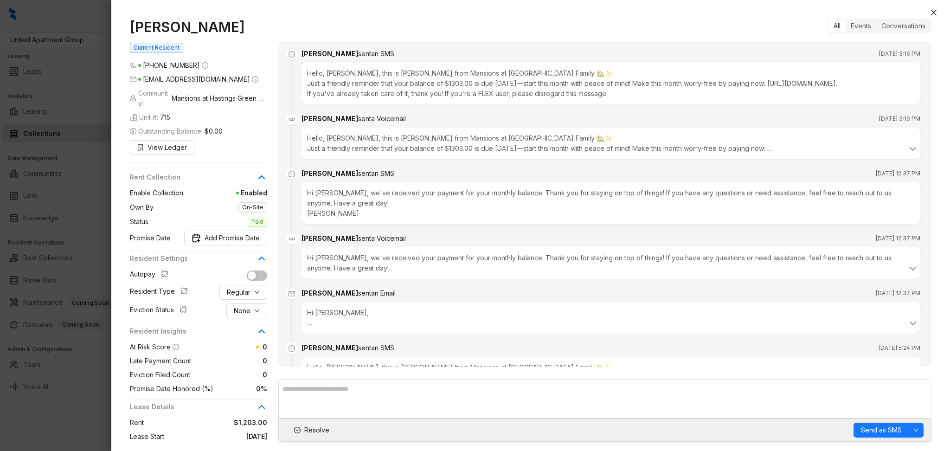
scroll to position [2154, 0]
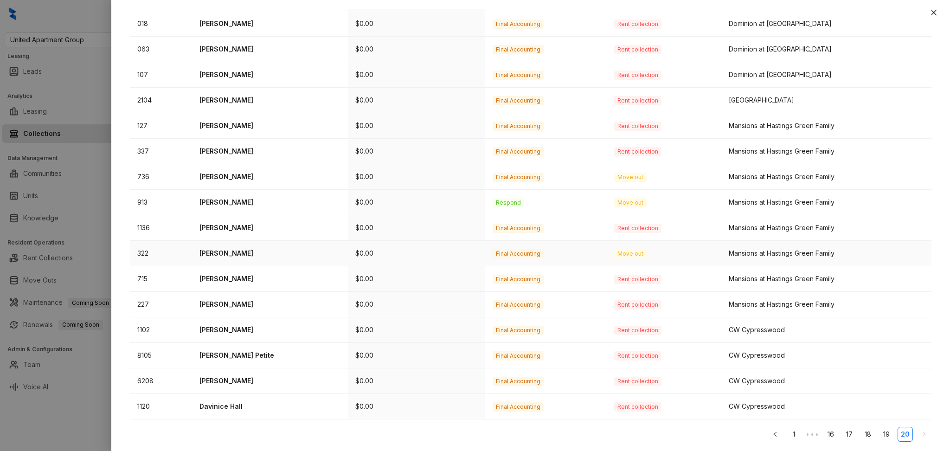
click at [228, 254] on p "Sherall Minard" at bounding box center [269, 253] width 141 height 10
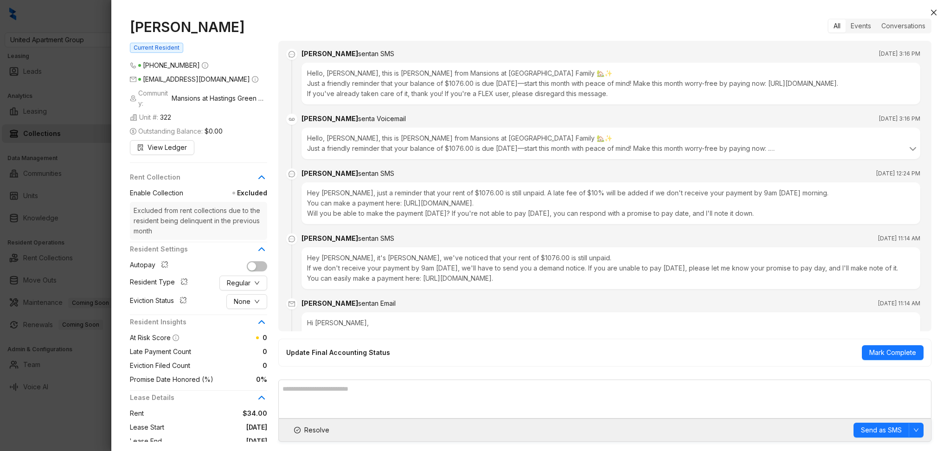
scroll to position [4241, 0]
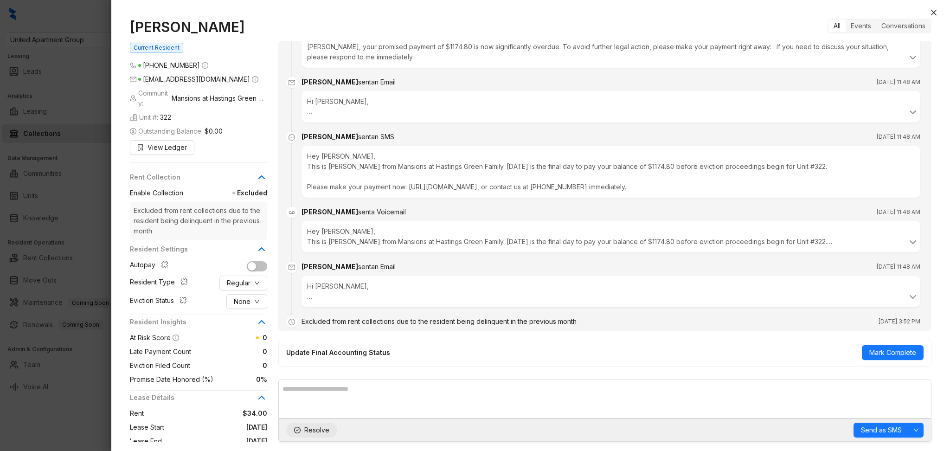
click at [308, 434] on span "Resolve" at bounding box center [316, 430] width 25 height 10
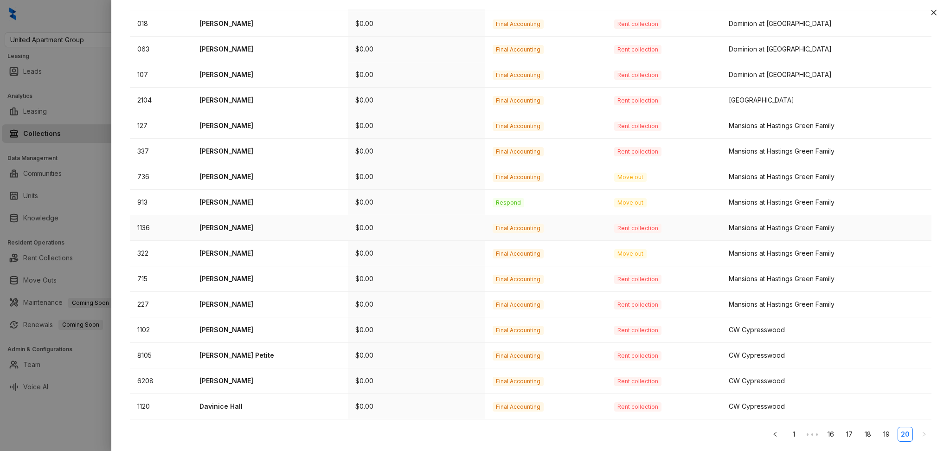
click at [219, 226] on p "Lori Harris" at bounding box center [269, 228] width 141 height 10
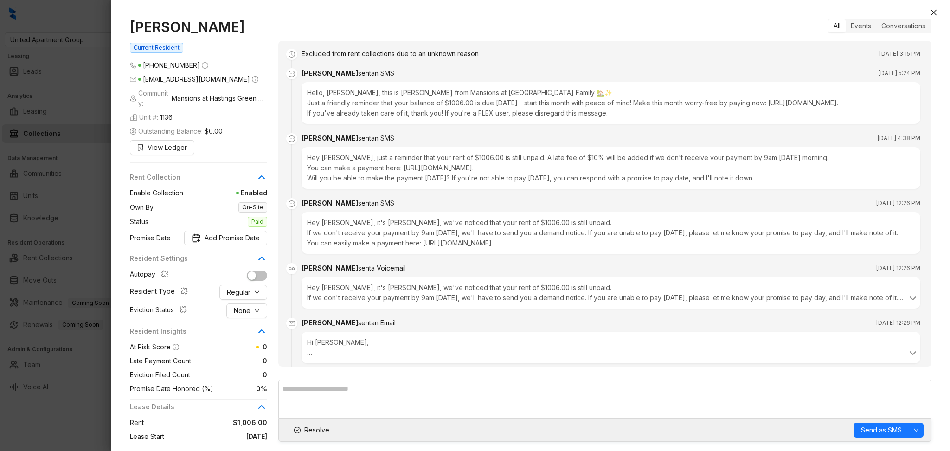
scroll to position [2651, 0]
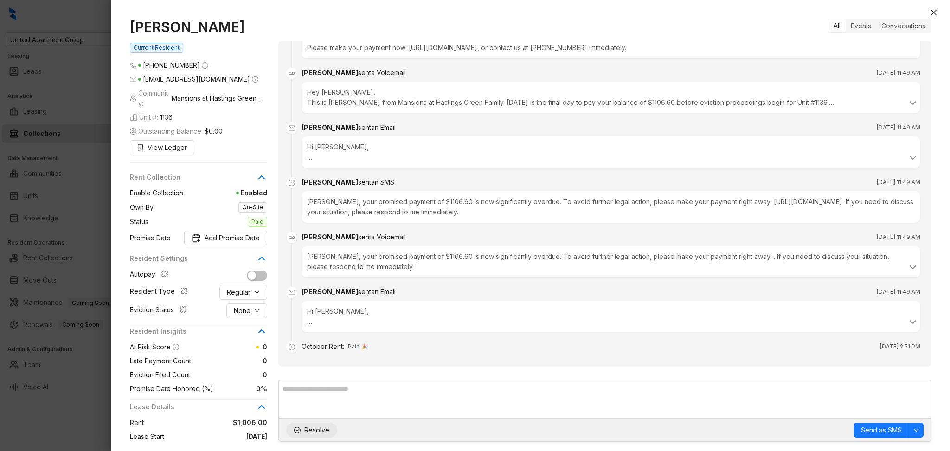
click at [316, 433] on span "Resolve" at bounding box center [316, 430] width 25 height 10
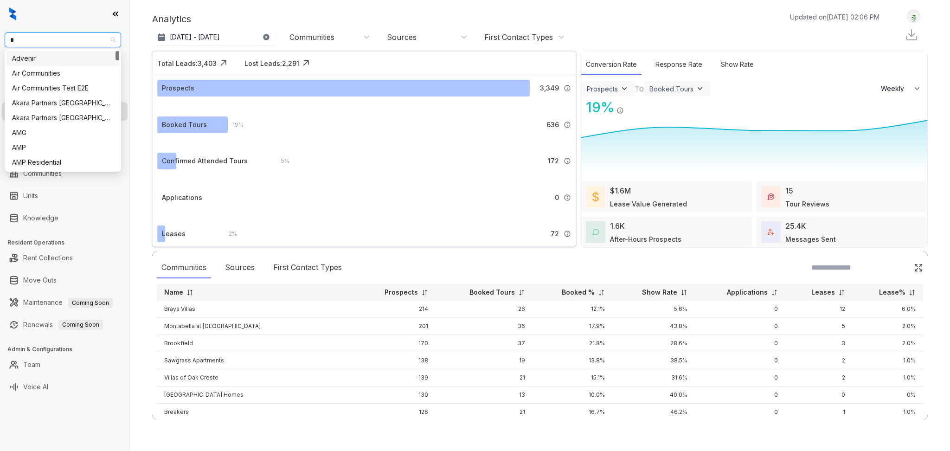
select select "******"
type input "***"
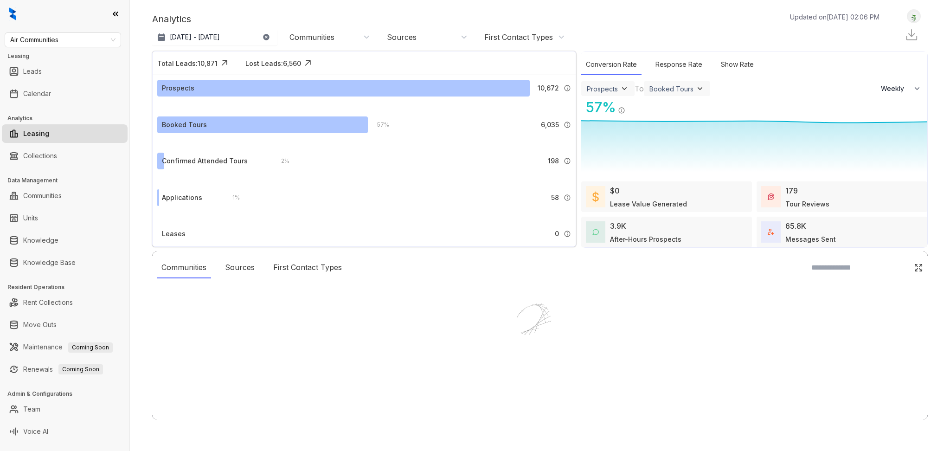
select select "******"
click at [40, 408] on link "Team" at bounding box center [31, 409] width 17 height 19
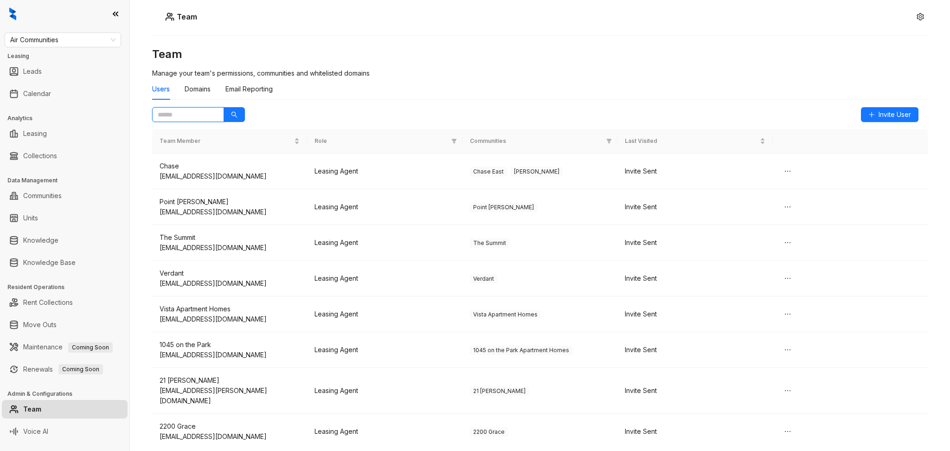
click at [205, 116] on input "text" at bounding box center [184, 114] width 53 height 10
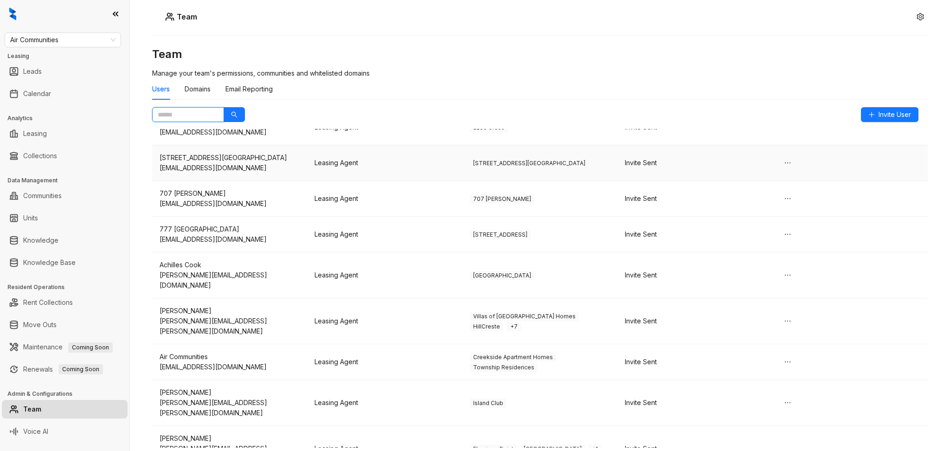
scroll to position [360, 0]
